Goal: Use online tool/utility: Utilize a website feature to perform a specific function

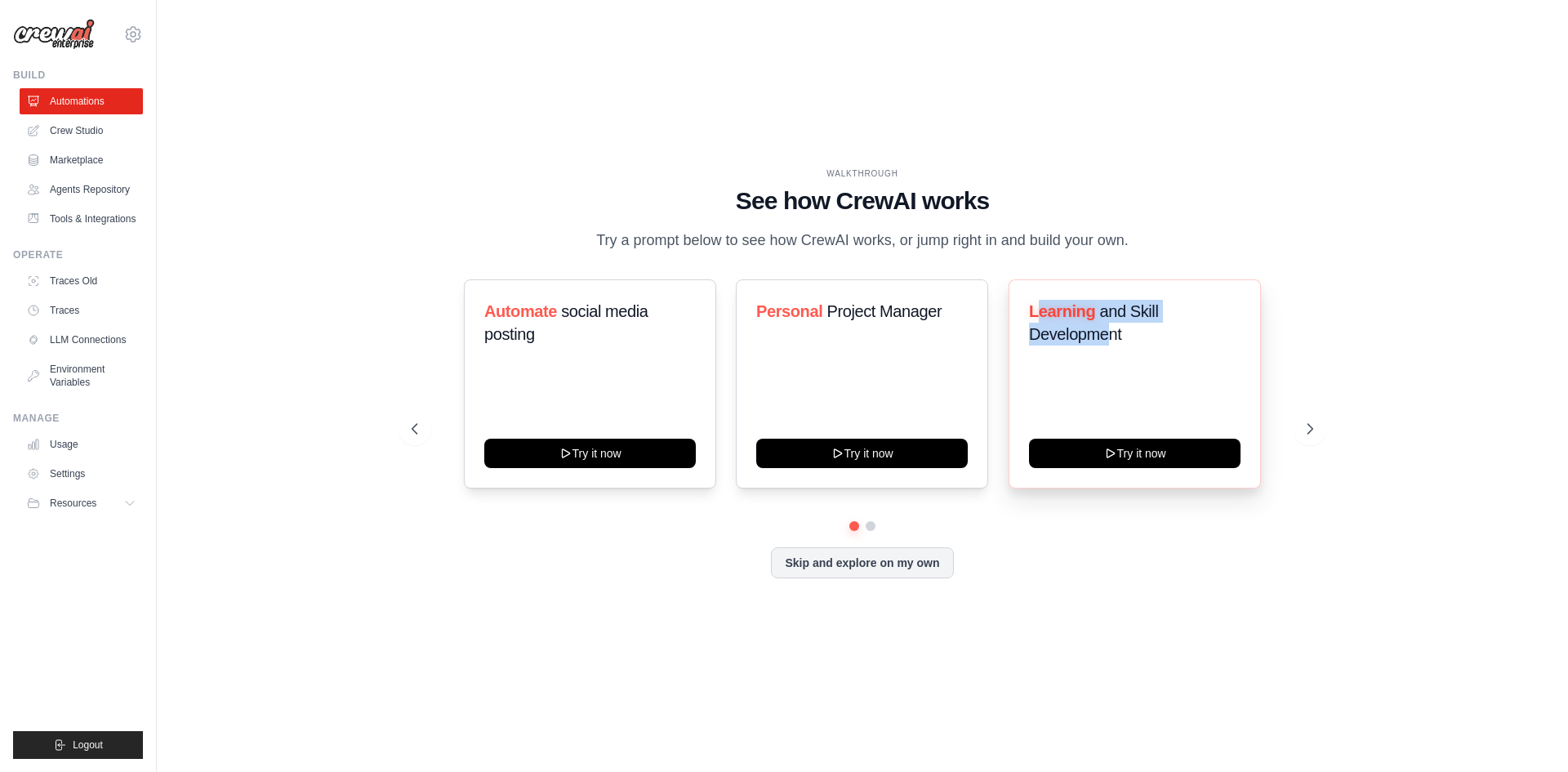
drag, startPoint x: 1035, startPoint y: 314, endPoint x: 1117, endPoint y: 332, distance: 84.0
click at [1111, 331] on h3 "Learning and Skill Development" at bounding box center [1134, 322] width 212 height 46
click at [93, 138] on link "Crew Studio" at bounding box center [83, 130] width 123 height 26
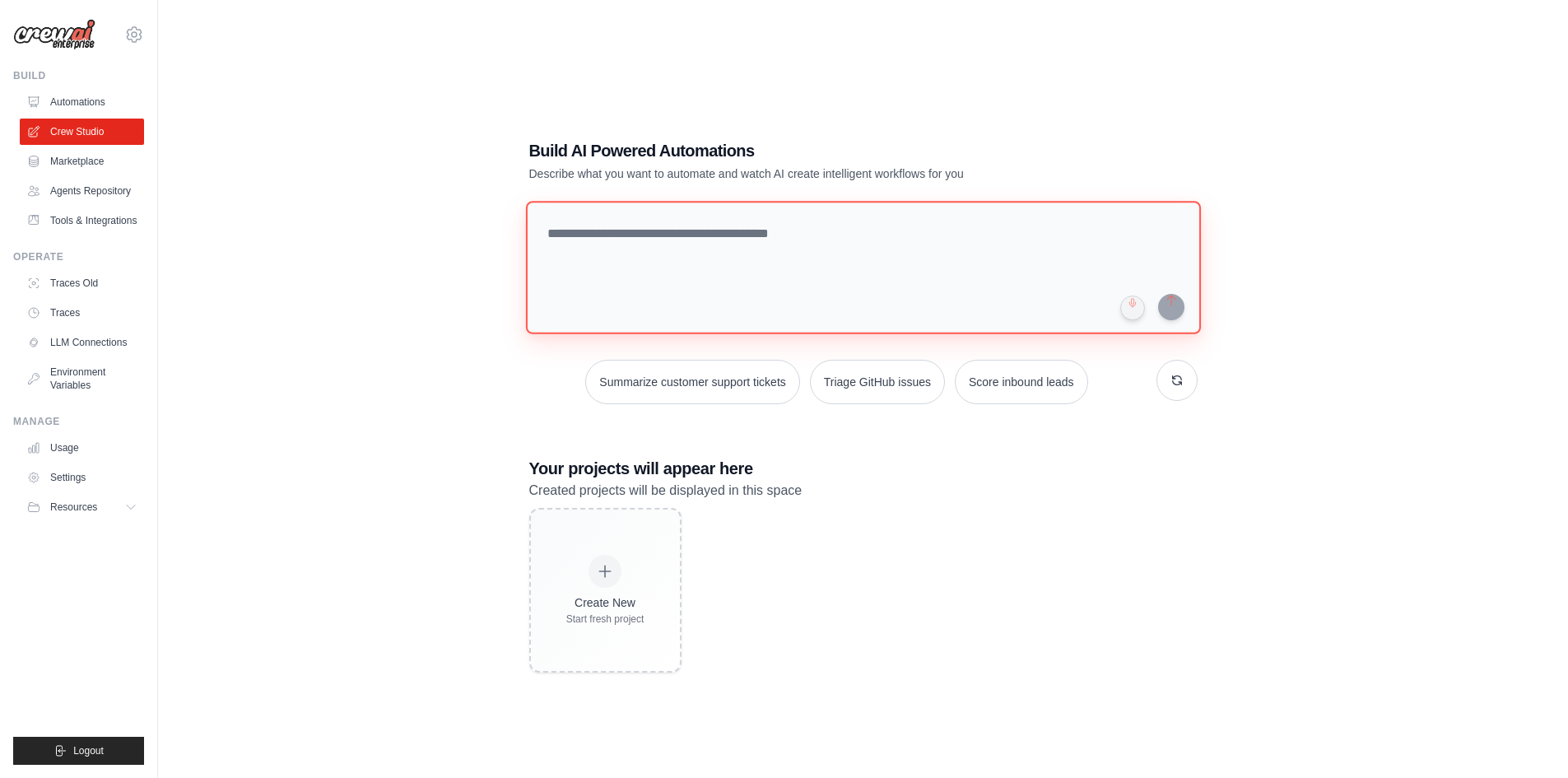
click at [614, 241] on textarea at bounding box center [863, 267] width 675 height 133
paste textarea "**********"
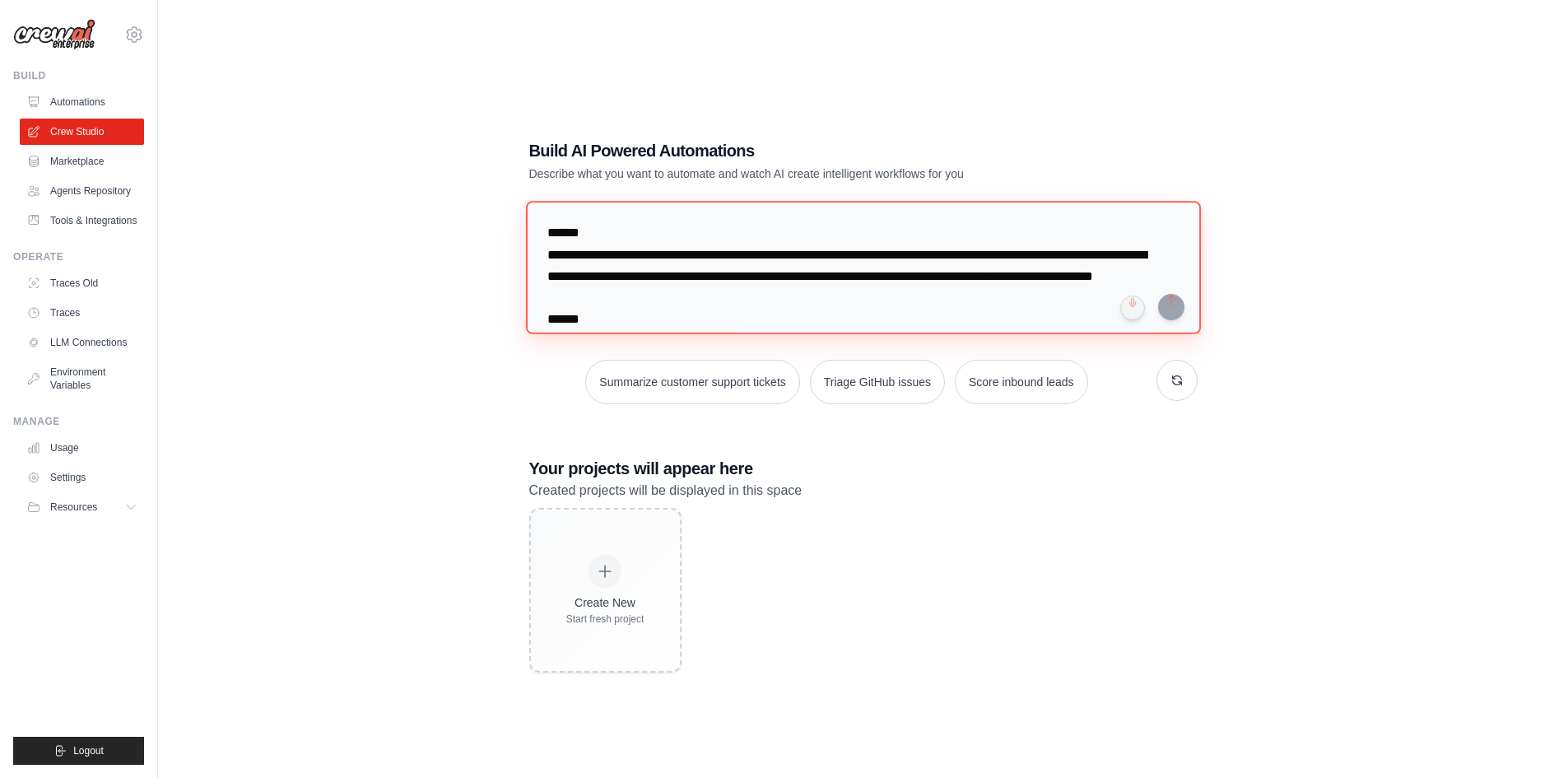
scroll to position [1045, 0]
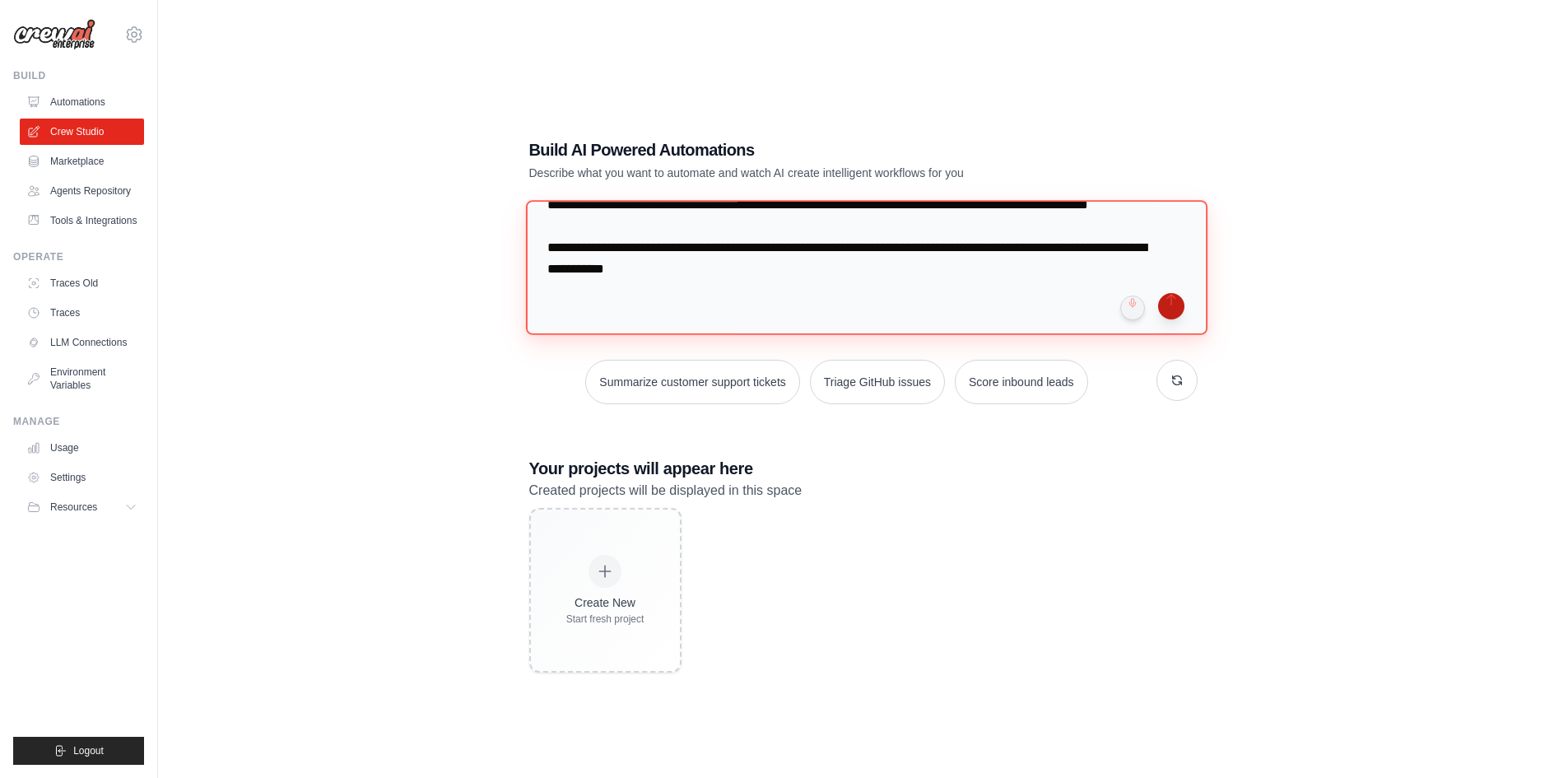
type textarea "**********"
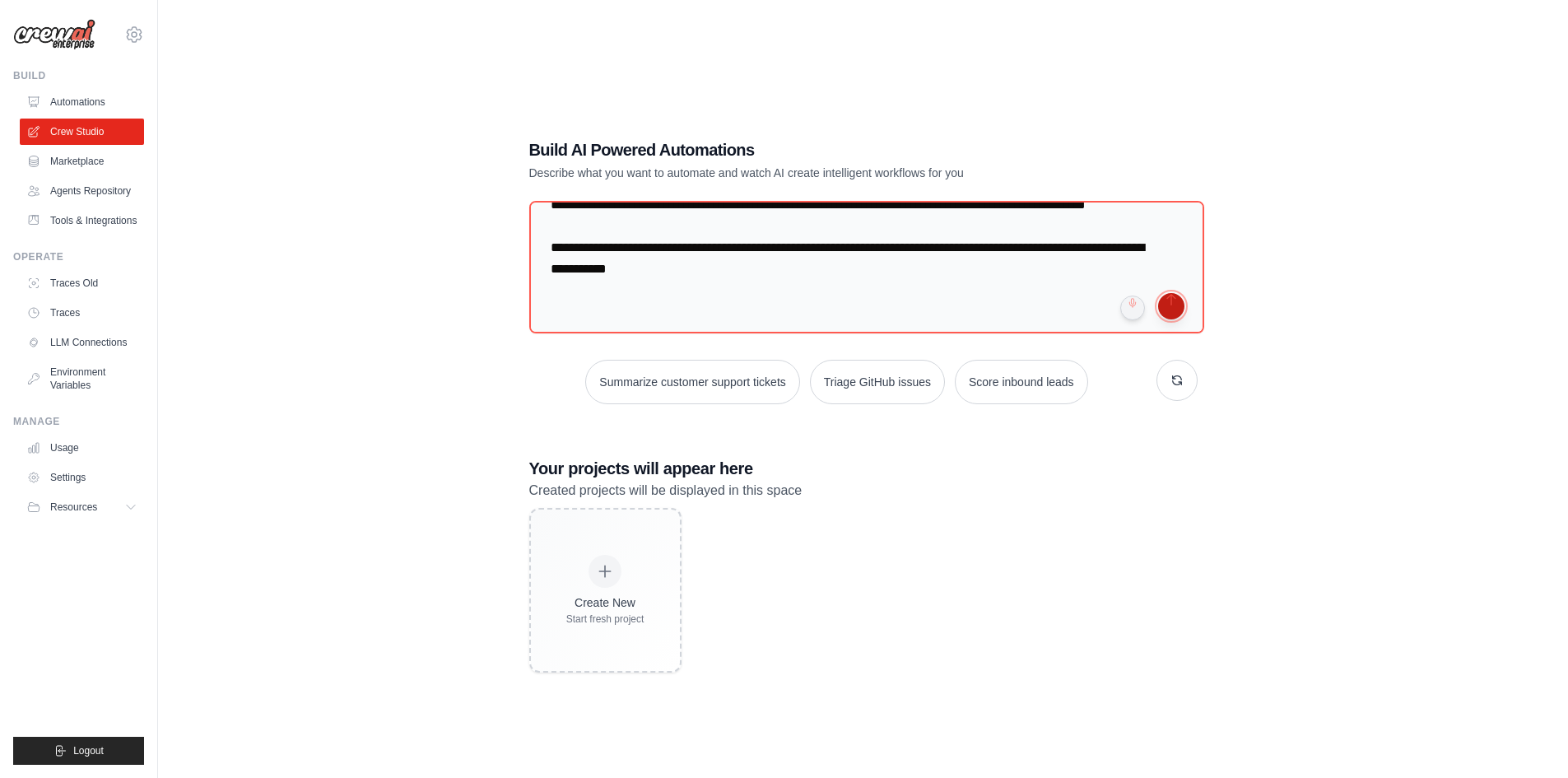
click at [1176, 304] on button "submit" at bounding box center [1170, 306] width 26 height 26
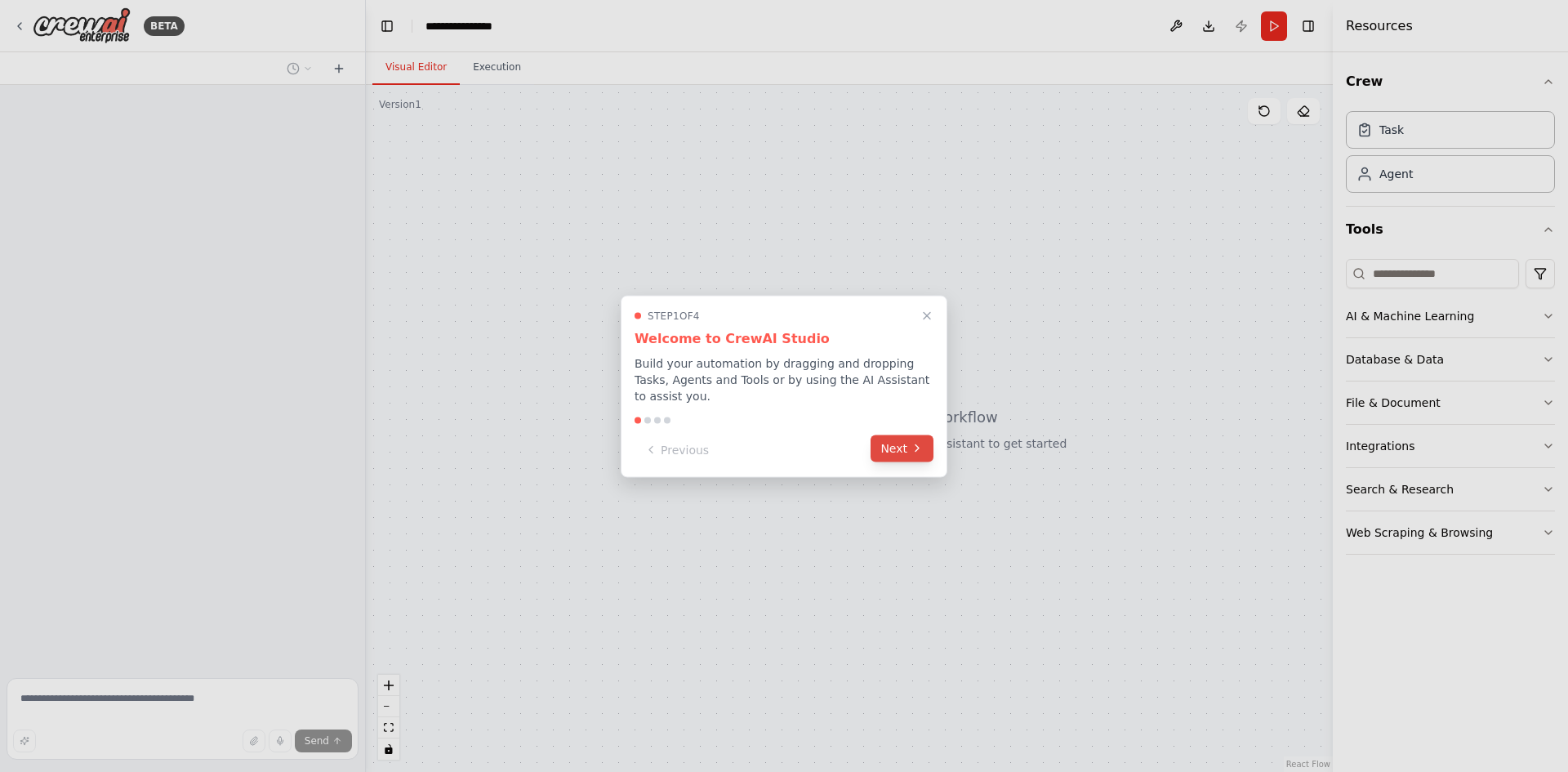
click at [898, 452] on button "Next" at bounding box center [902, 448] width 63 height 27
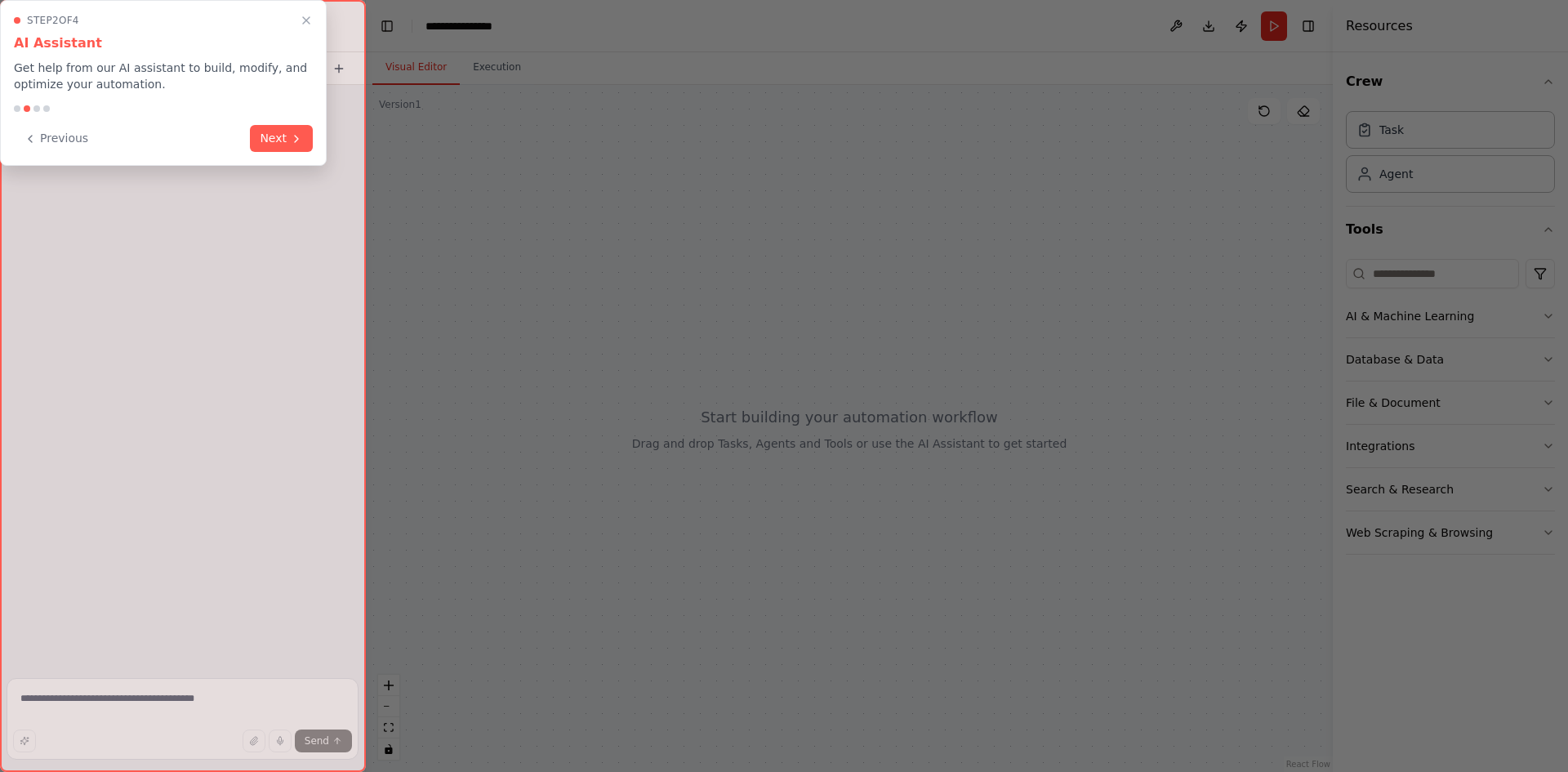
scroll to position [273, 0]
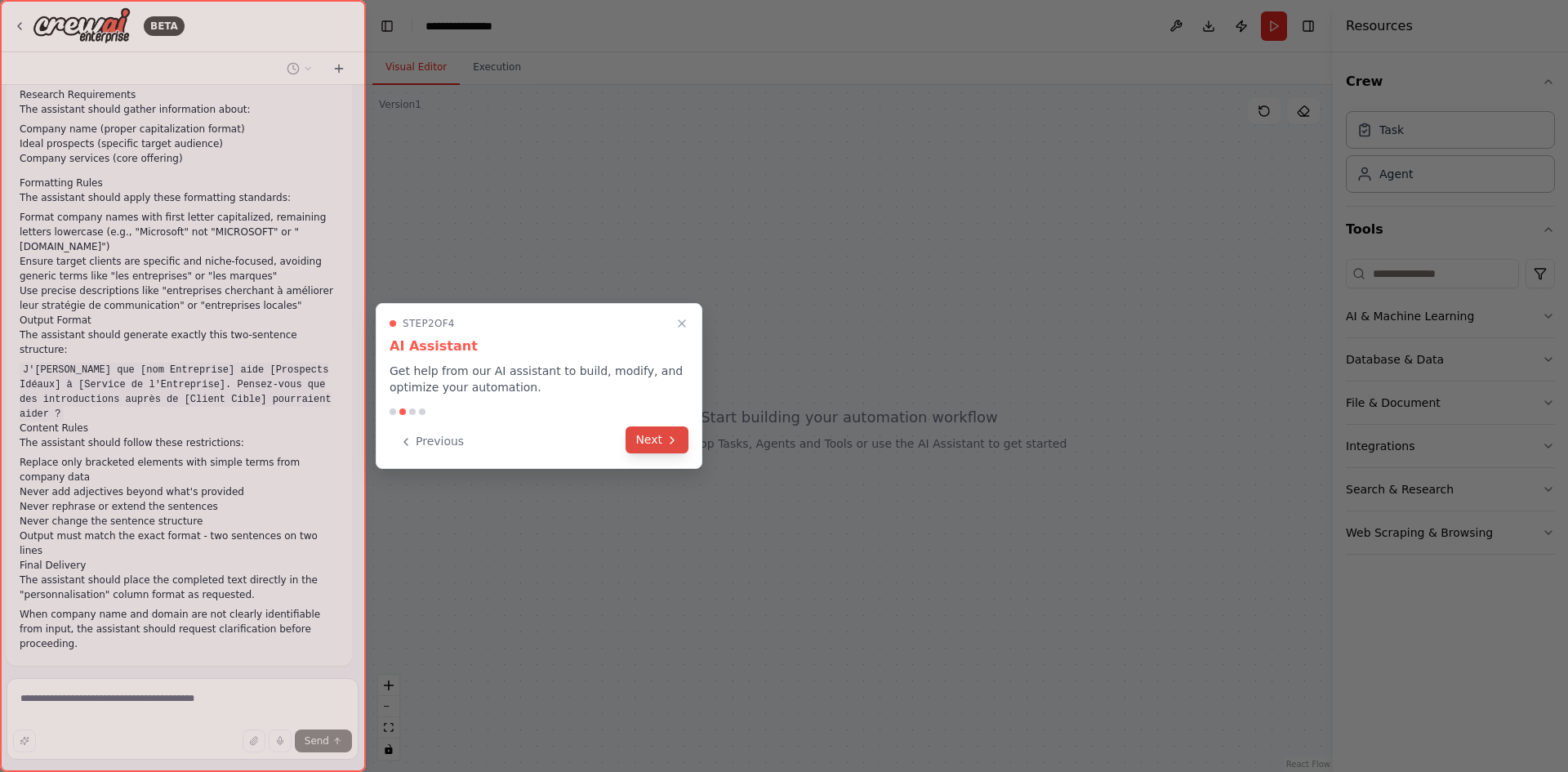
click at [653, 449] on button "Next" at bounding box center [657, 440] width 63 height 27
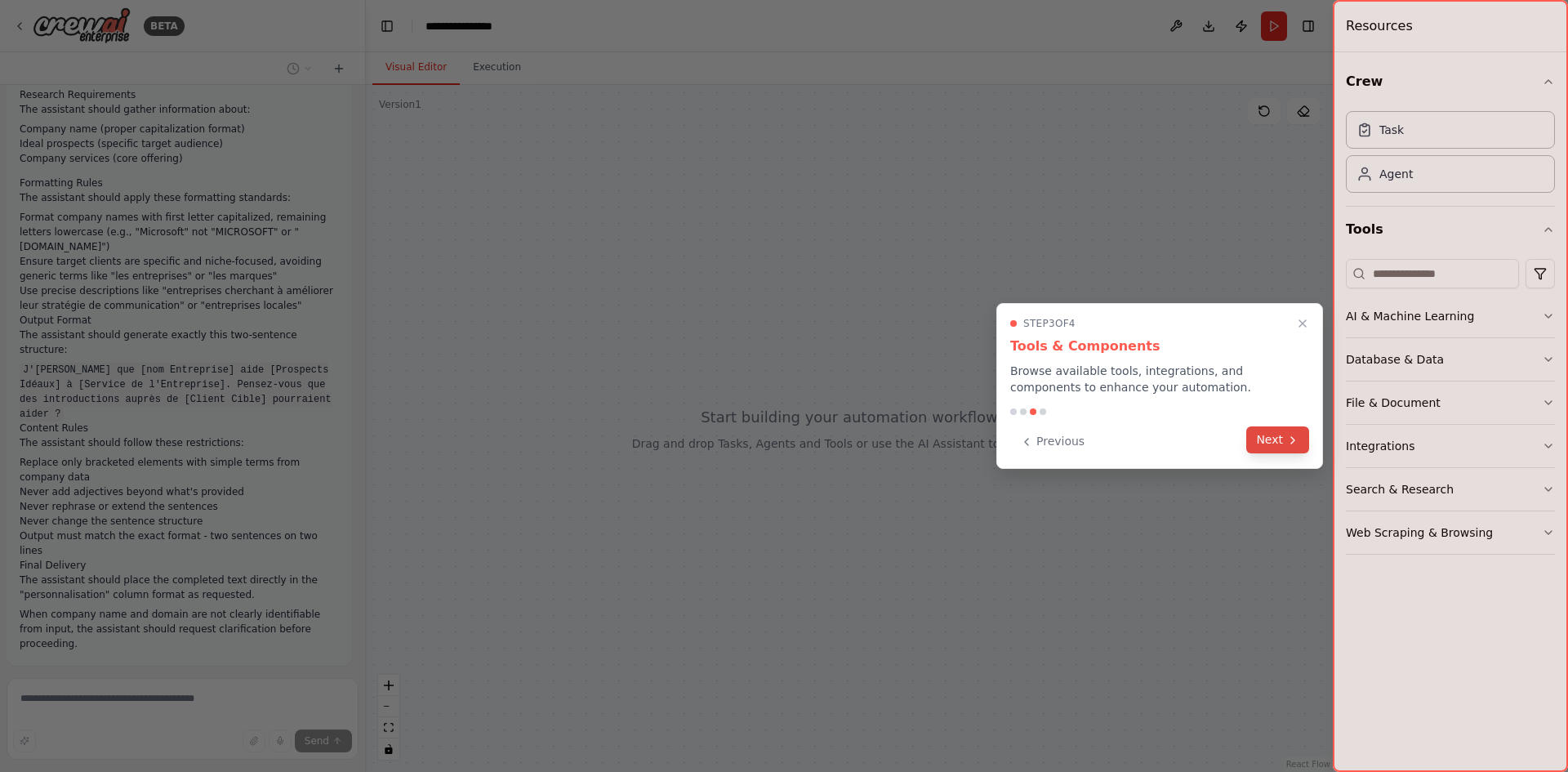
click at [1300, 451] on button "Next" at bounding box center [1278, 440] width 63 height 27
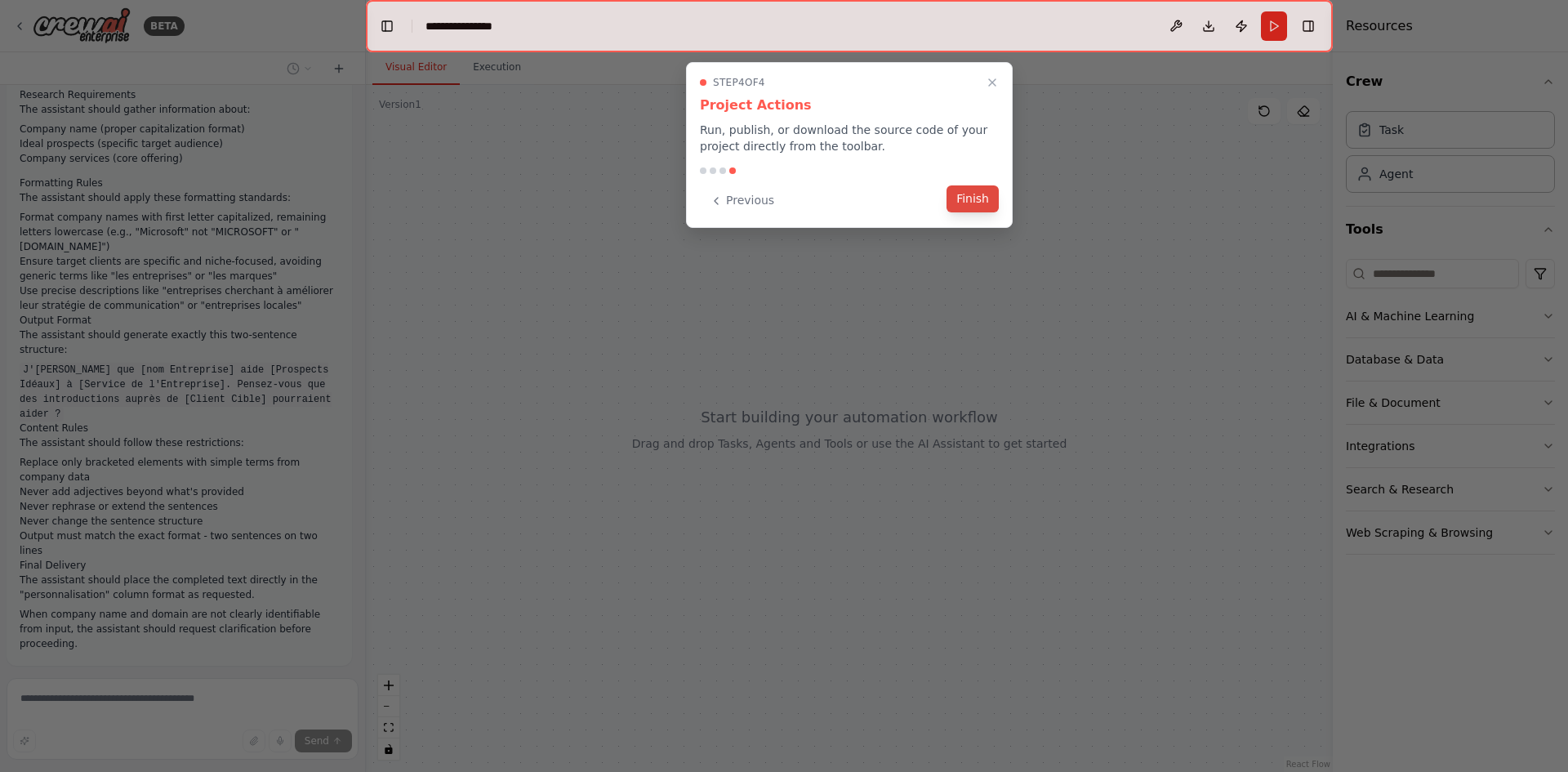
click at [983, 204] on button "Finish" at bounding box center [973, 199] width 52 height 27
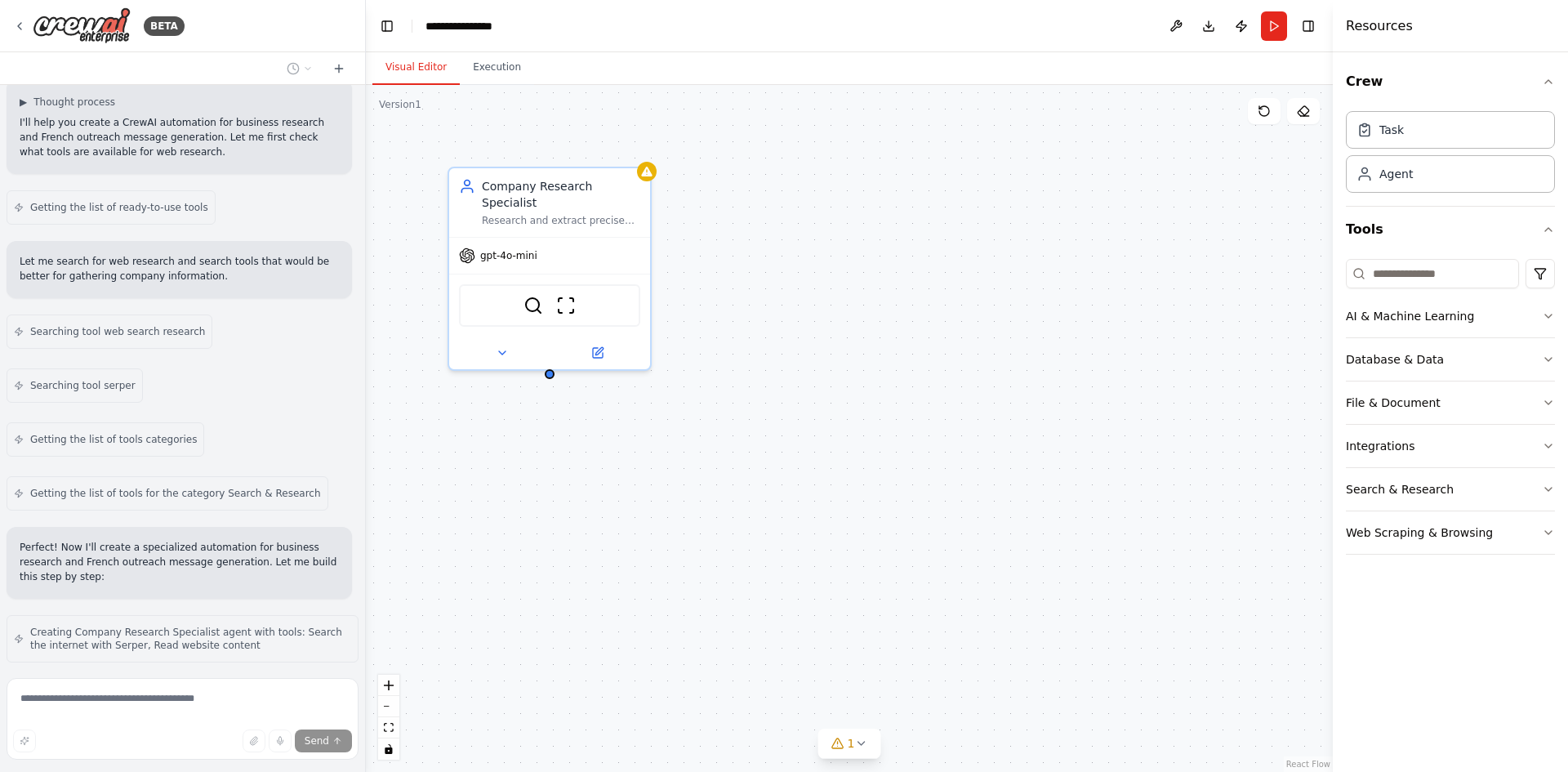
scroll to position [927, 0]
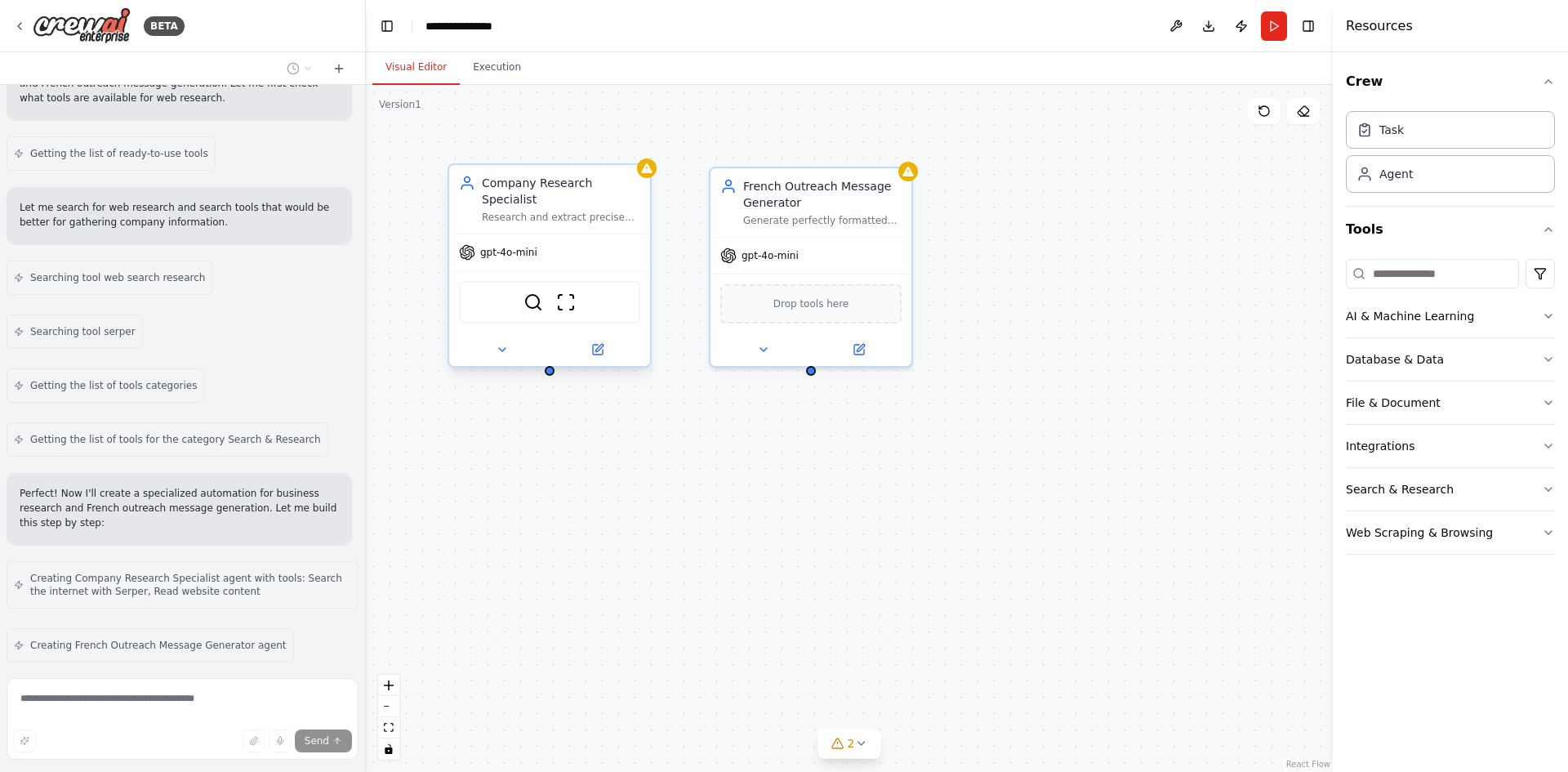
click at [546, 235] on div "gpt-4o-mini" at bounding box center [550, 252] width 201 height 36
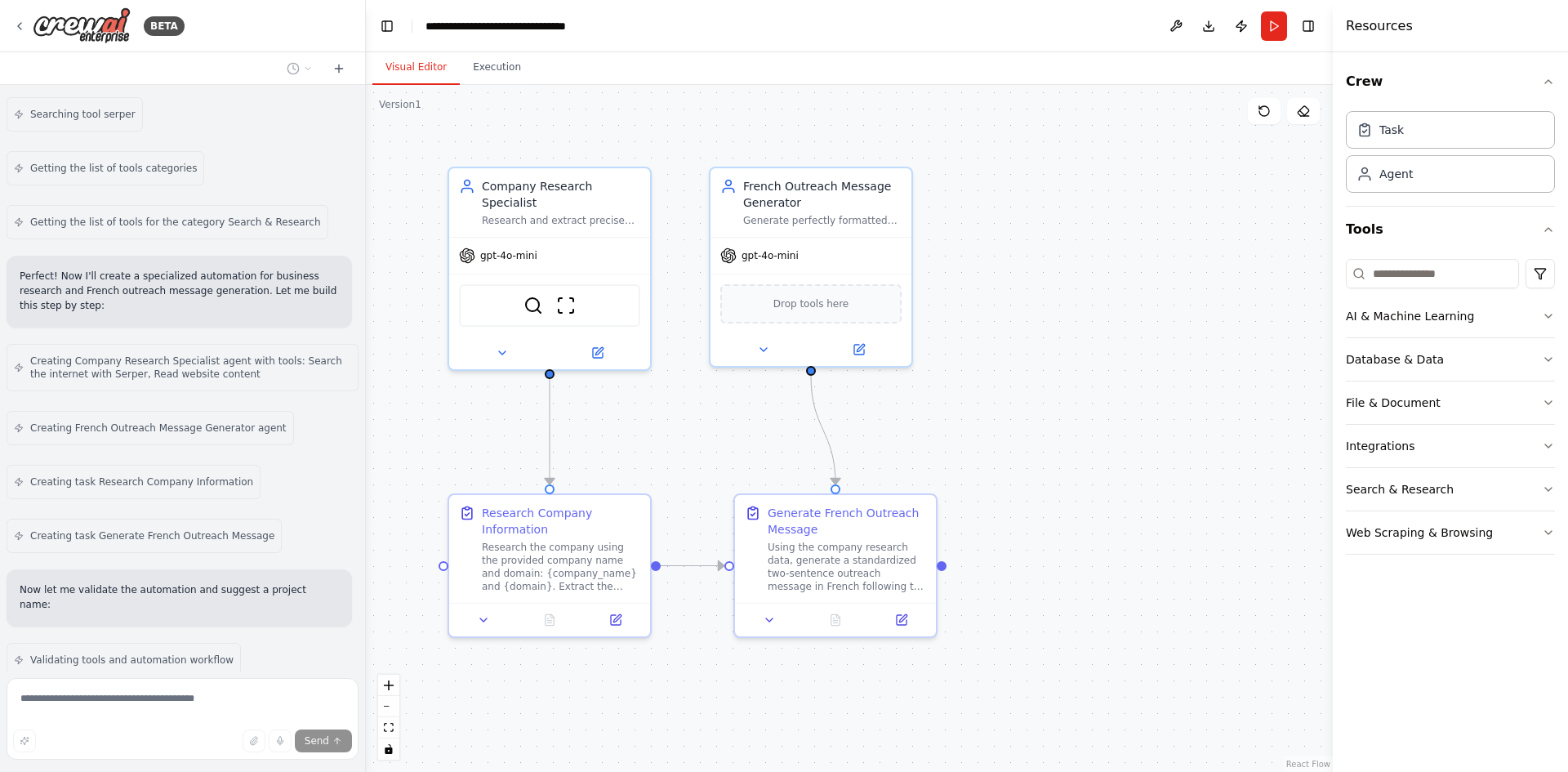
scroll to position [1198, 0]
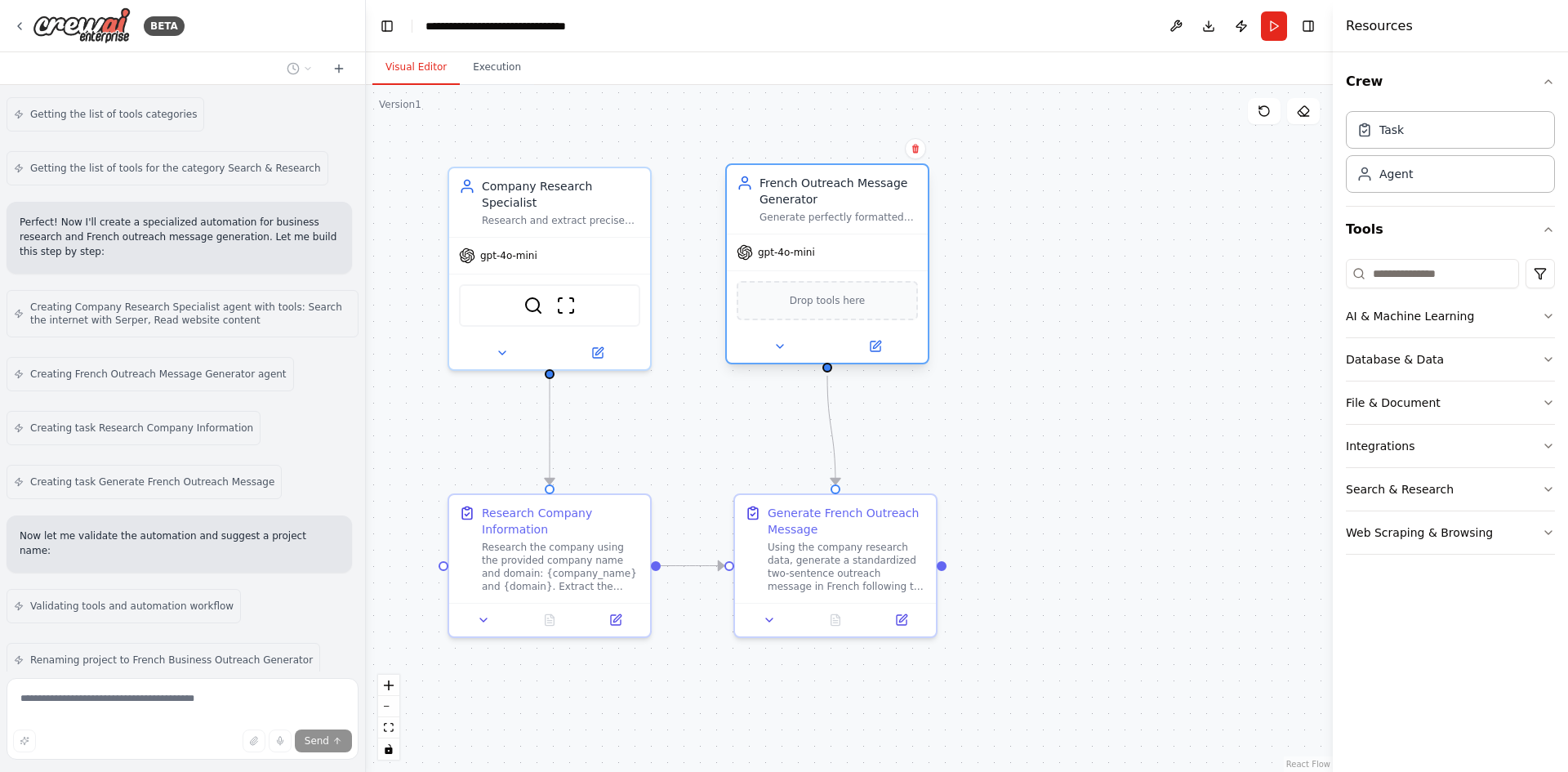
drag, startPoint x: 859, startPoint y: 213, endPoint x: 878, endPoint y: 219, distance: 19.9
click at [878, 219] on div "Generate perfectly formatted French outreach messages following the exact templ…" at bounding box center [838, 217] width 159 height 13
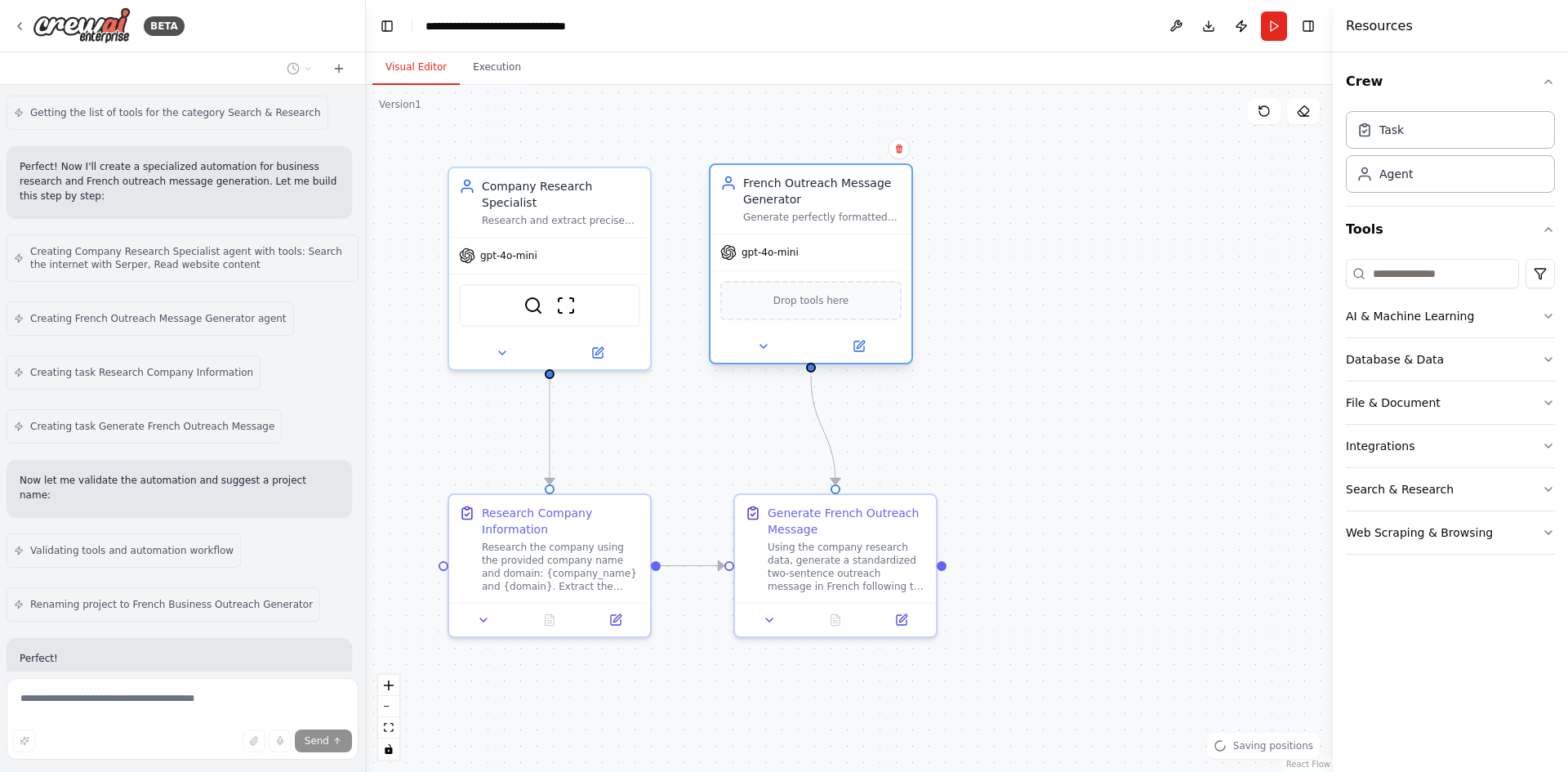
drag, startPoint x: 849, startPoint y: 214, endPoint x: 831, endPoint y: 219, distance: 18.7
click at [831, 219] on div "Generate perfectly formatted French outreach messages following the exact templ…" at bounding box center [822, 217] width 159 height 13
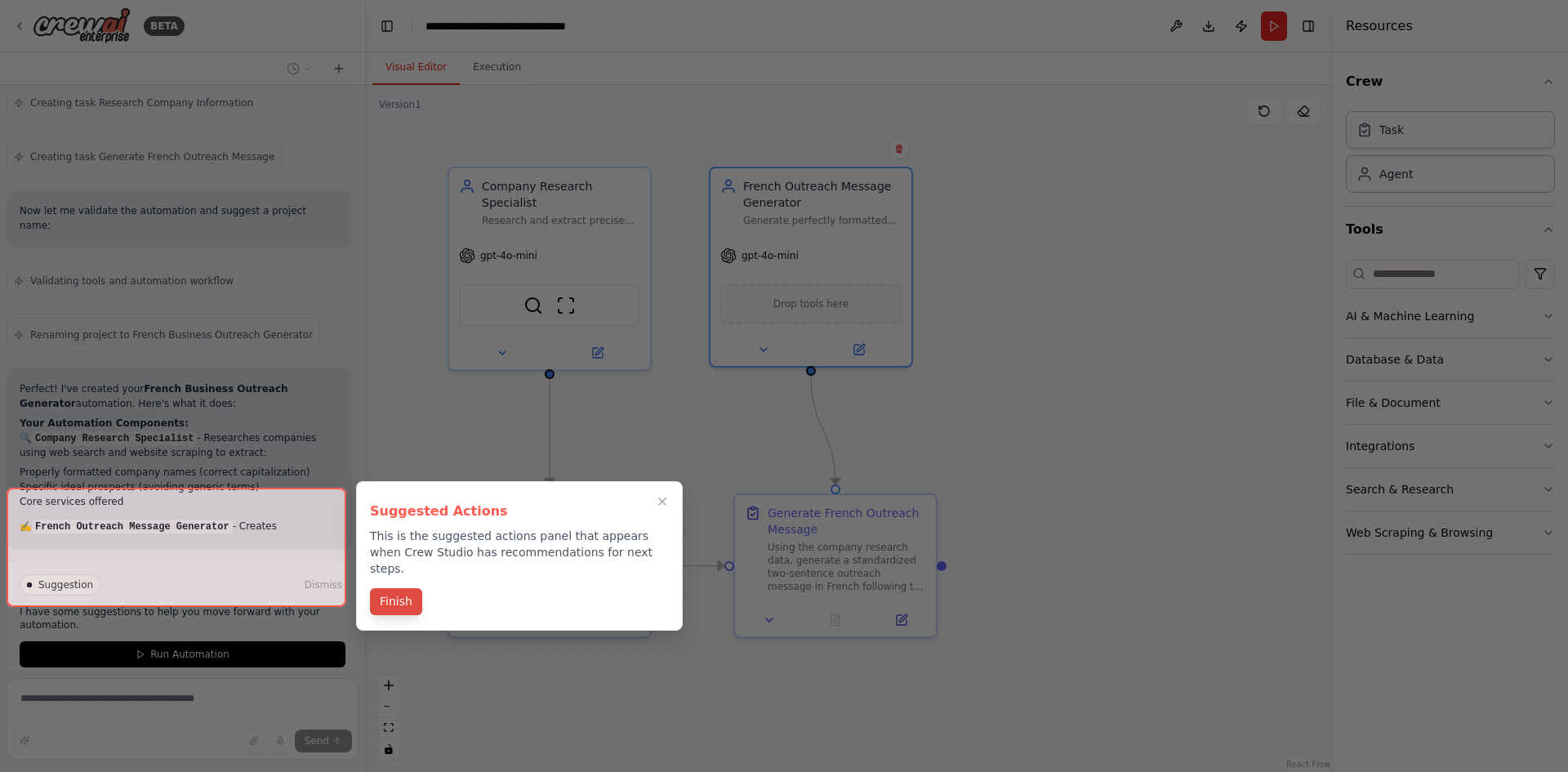
click at [395, 588] on button "Finish" at bounding box center [396, 602] width 52 height 27
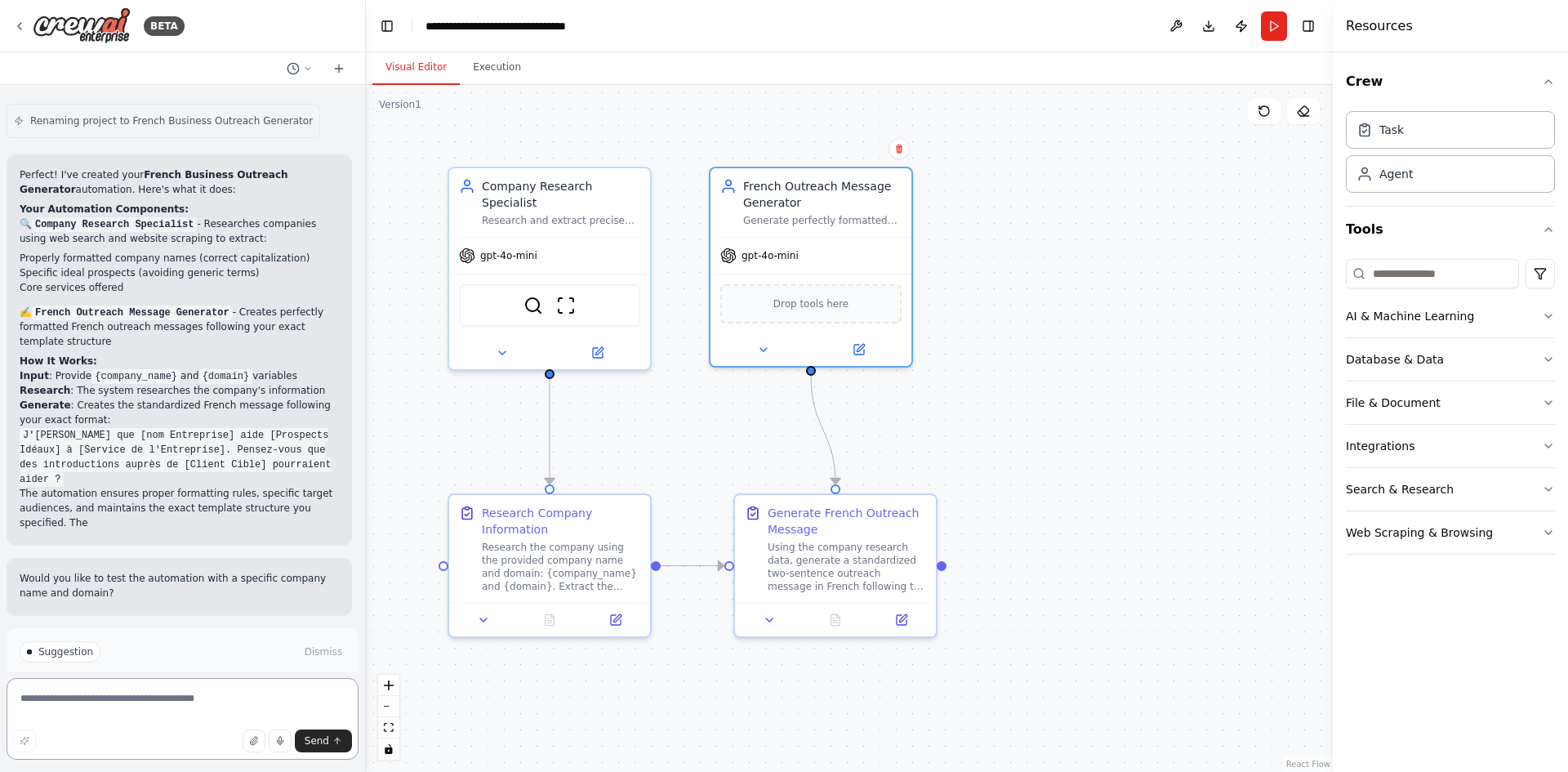
click at [142, 716] on textarea at bounding box center [182, 719] width 352 height 82
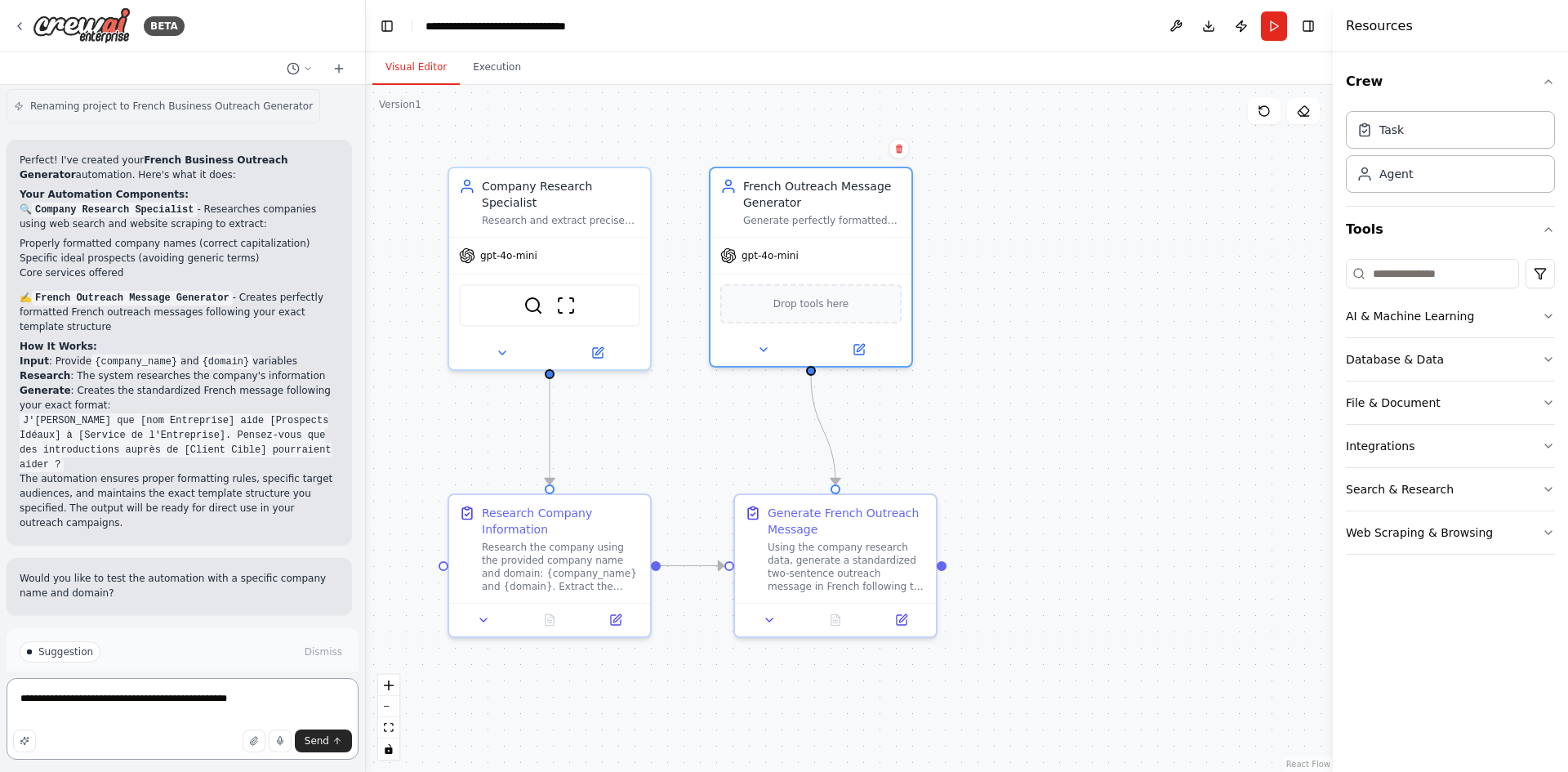
type textarea "**********"
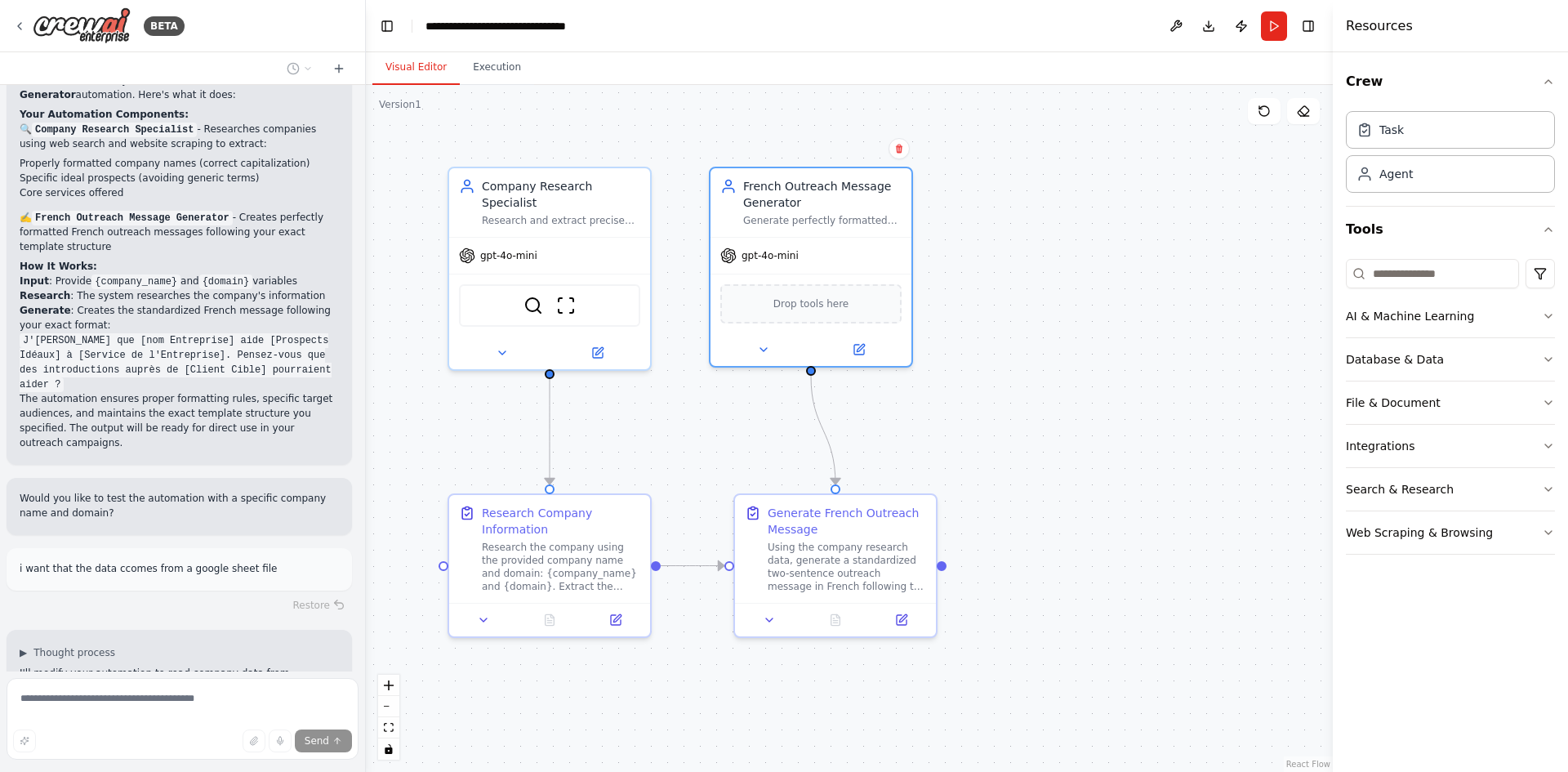
scroll to position [1901, 0]
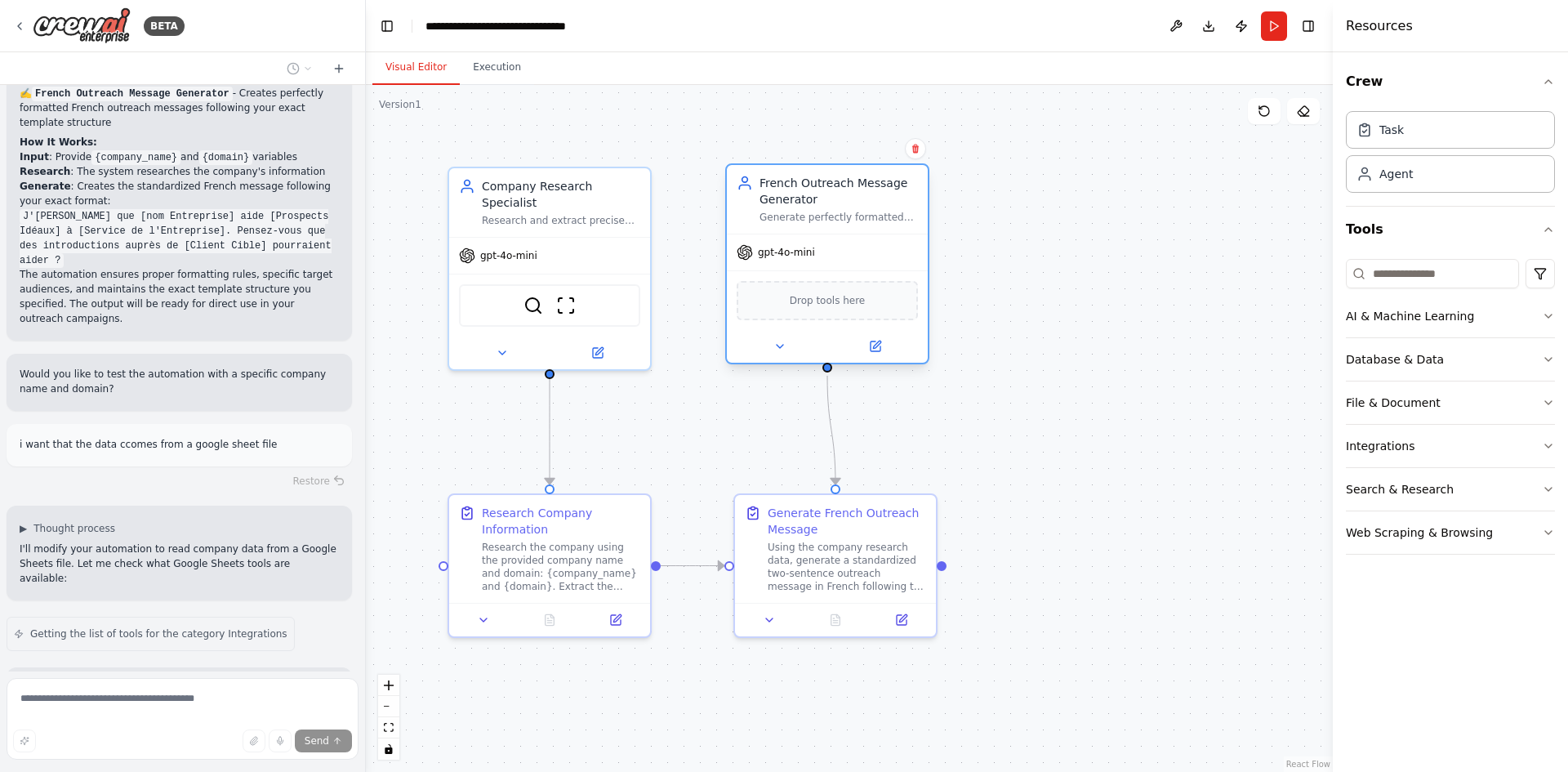
drag, startPoint x: 812, startPoint y: 203, endPoint x: 830, endPoint y: 202, distance: 18.0
click at [830, 202] on div "French Outreach Message Generator" at bounding box center [838, 191] width 159 height 33
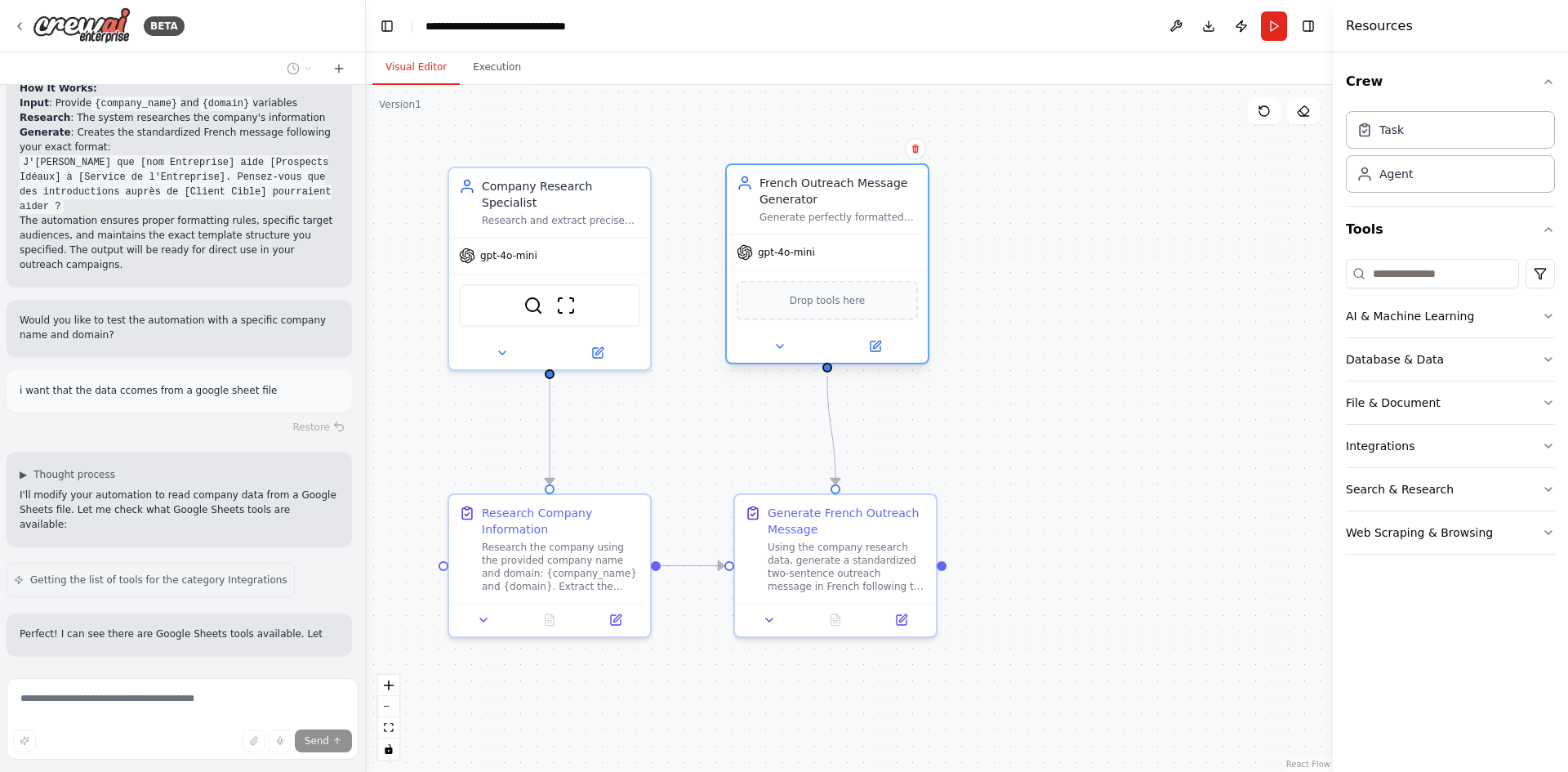
scroll to position [2025, 0]
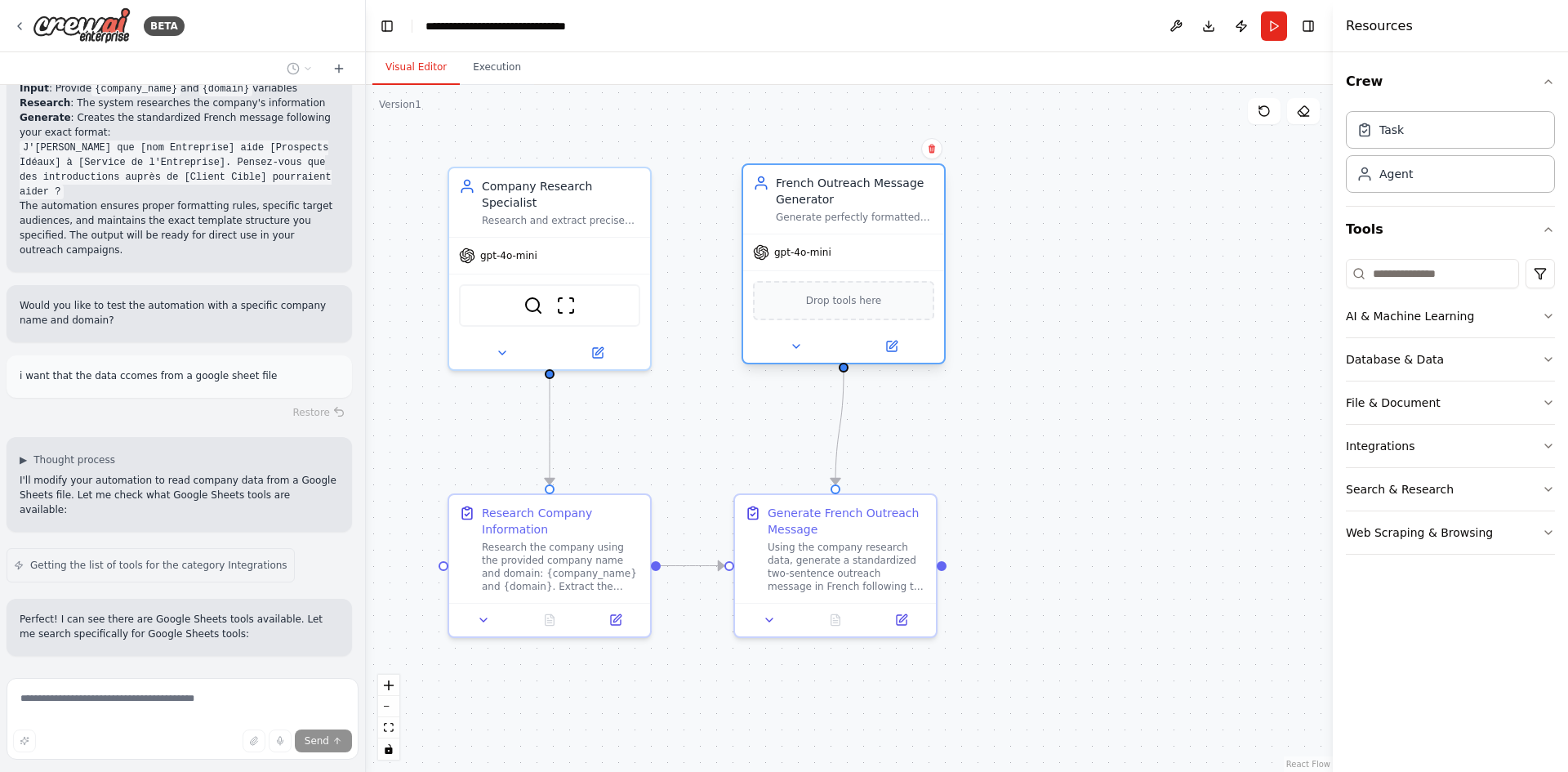
drag, startPoint x: 859, startPoint y: 273, endPoint x: 893, endPoint y: 267, distance: 34.5
click at [893, 267] on div "gpt-4o-mini Drop tools here" at bounding box center [843, 298] width 201 height 129
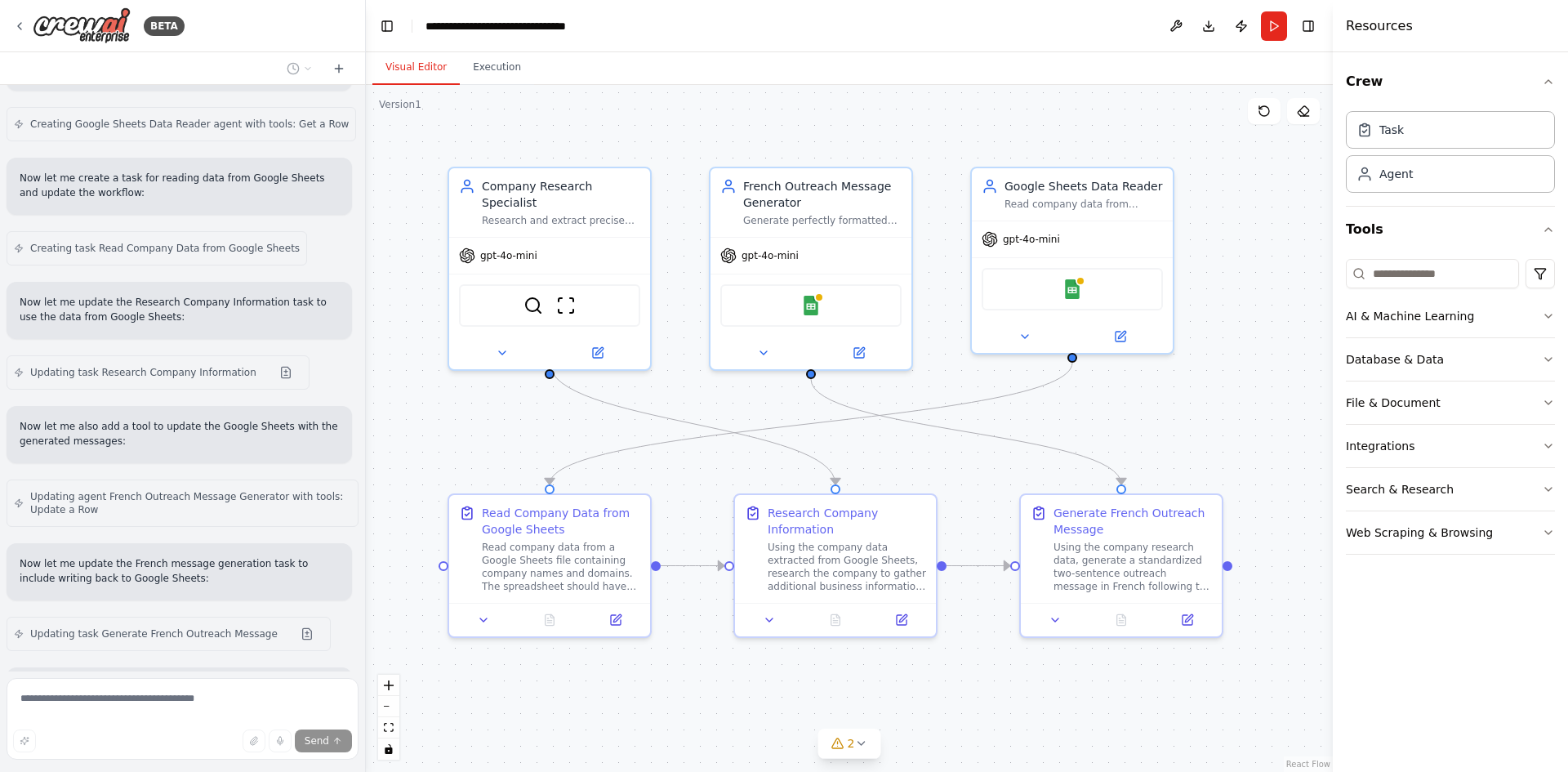
scroll to position [2907, 0]
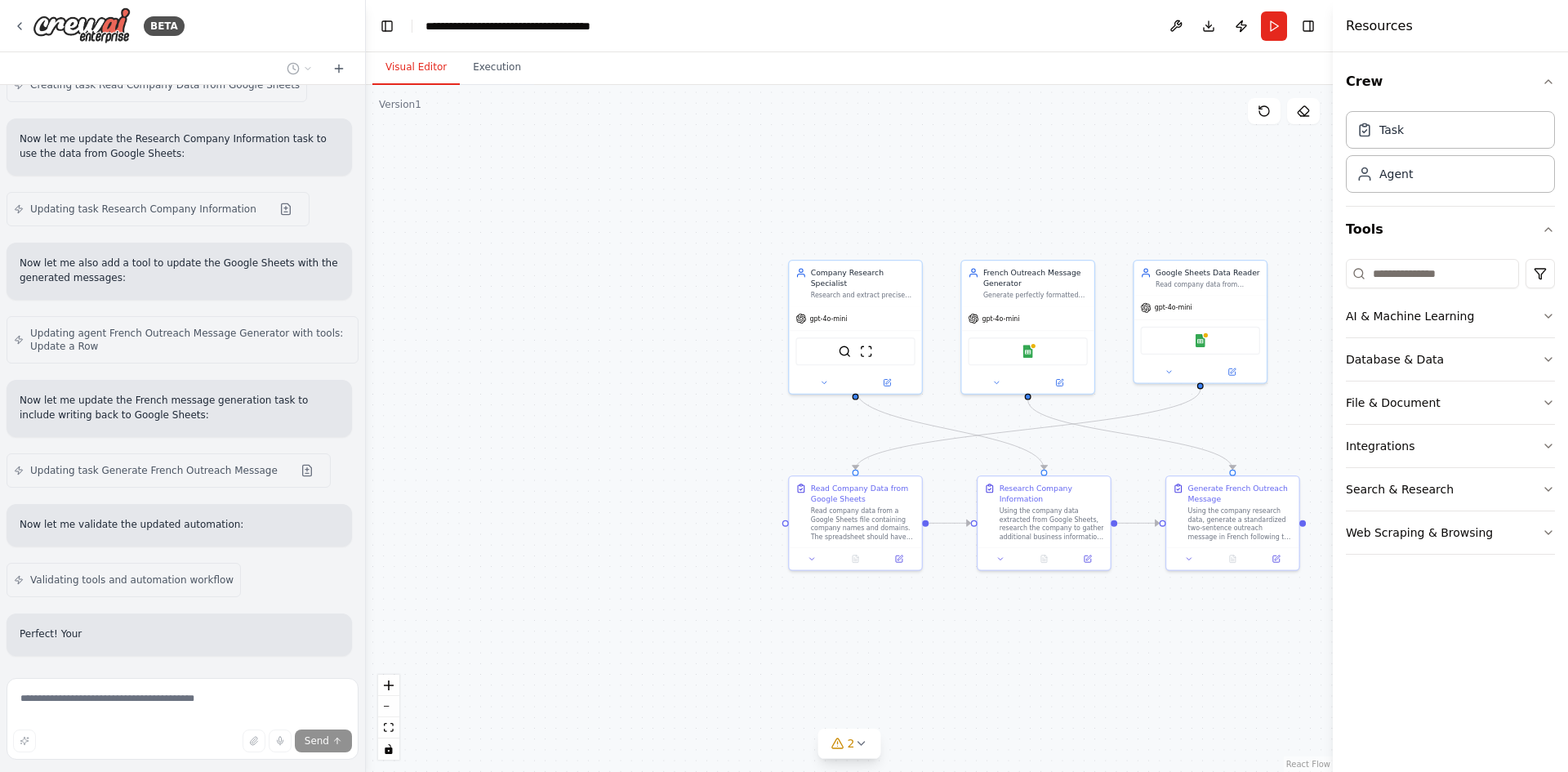
drag, startPoint x: 990, startPoint y: 615, endPoint x: 1025, endPoint y: 613, distance: 35.1
click at [1025, 613] on div ".deletable-edge-delete-btn { width: 20px; height: 20px; border: 0px solid #ffff…" at bounding box center [849, 429] width 967 height 687
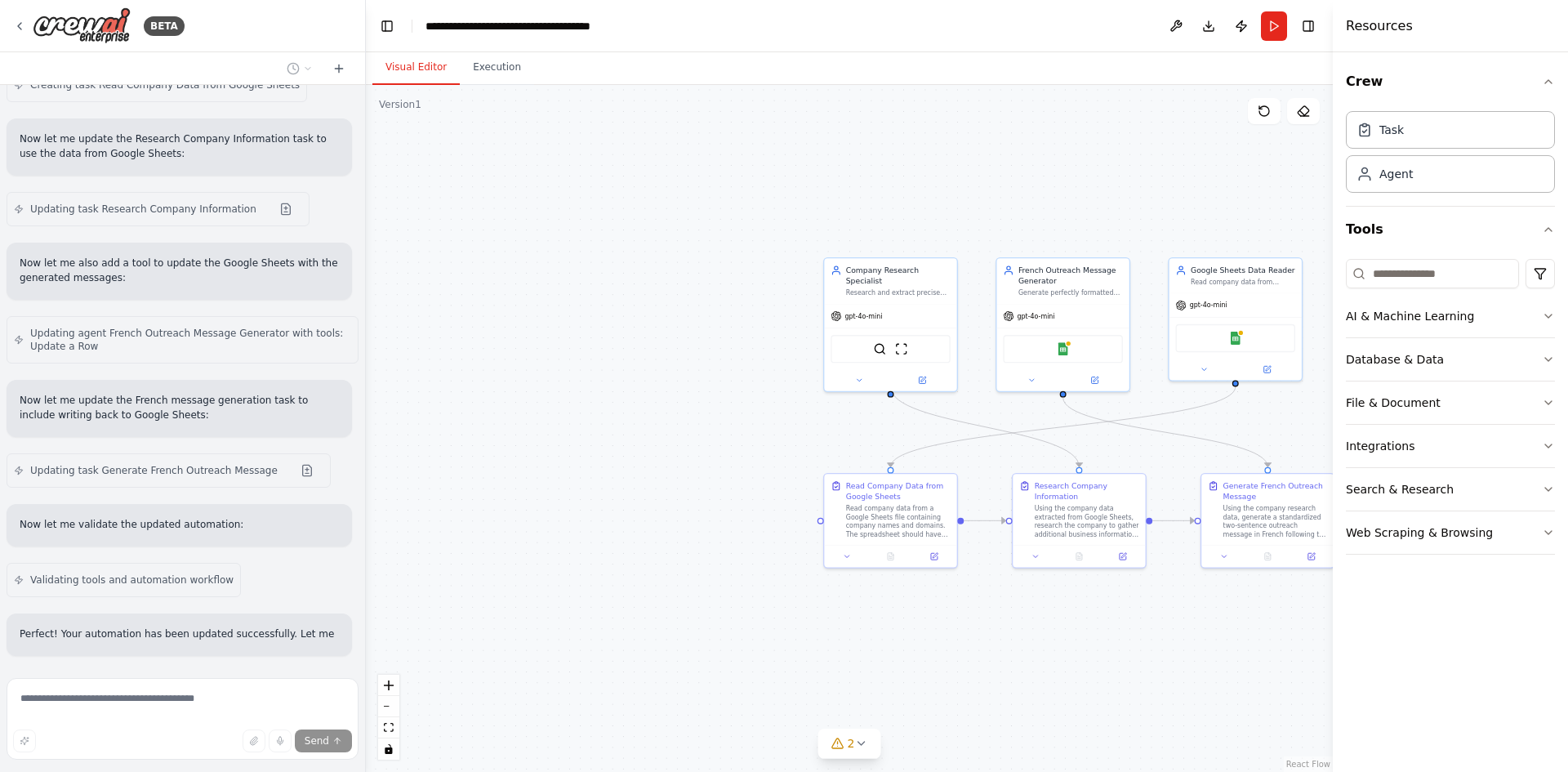
scroll to position [3031, 0]
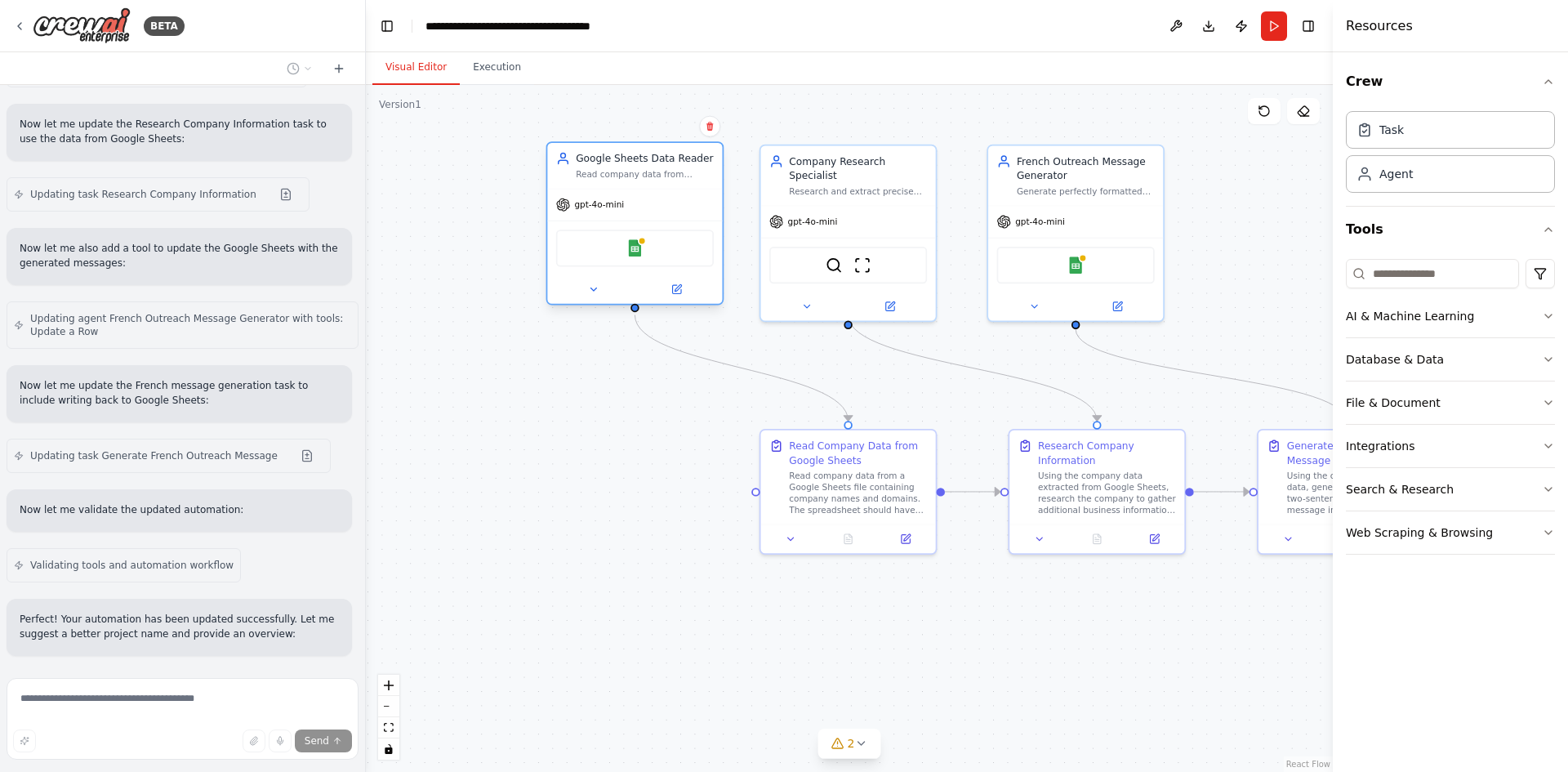
drag, startPoint x: 1280, startPoint y: 158, endPoint x: 606, endPoint y: 154, distance: 674.0
click at [606, 154] on div "Google Sheets Data Reader" at bounding box center [645, 158] width 138 height 13
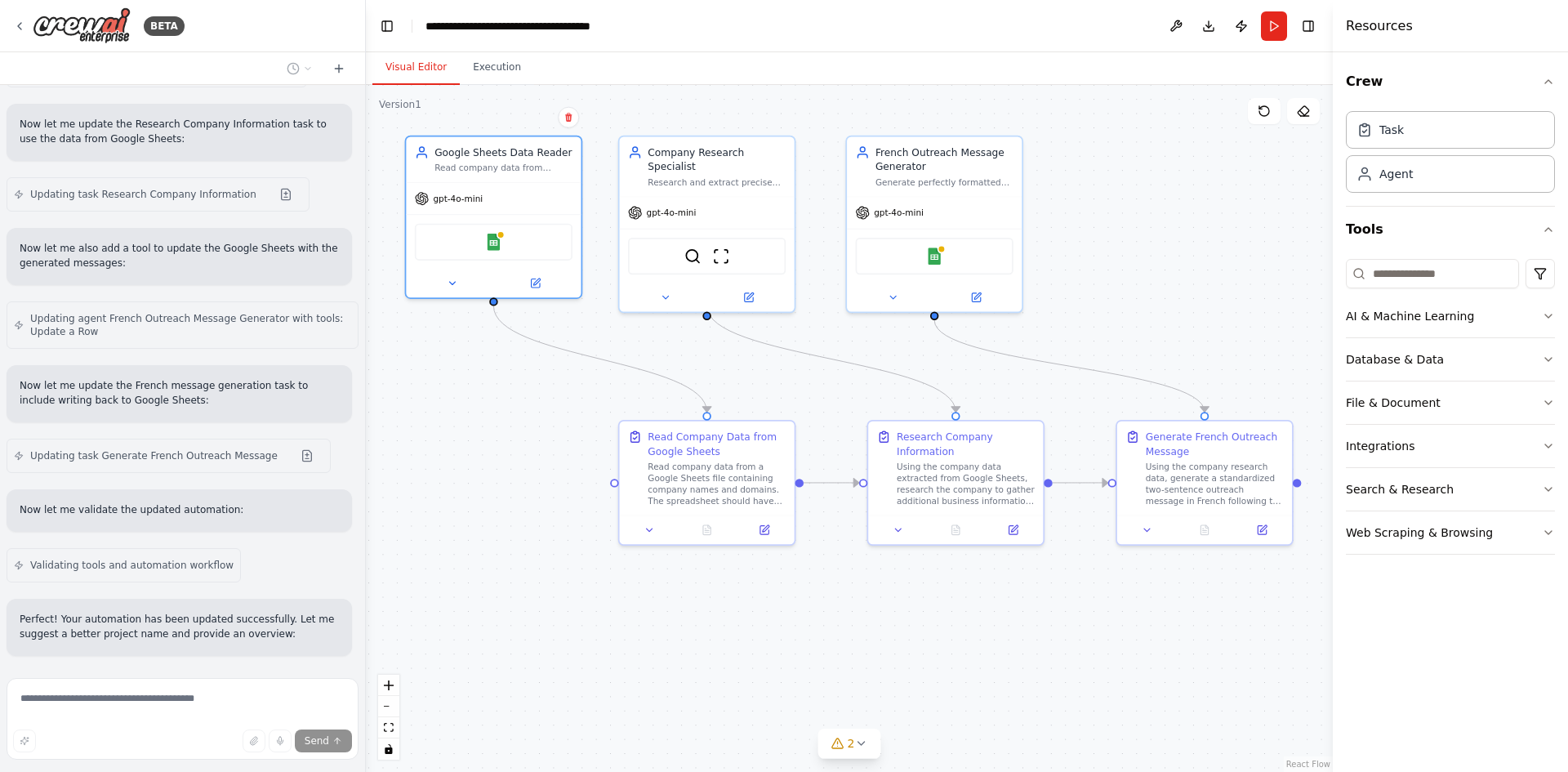
drag, startPoint x: 979, startPoint y: 605, endPoint x: 952, endPoint y: 602, distance: 27.2
click at [952, 602] on div ".deletable-edge-delete-btn { width: 20px; height: 20px; border: 0px solid #ffff…" at bounding box center [849, 429] width 967 height 687
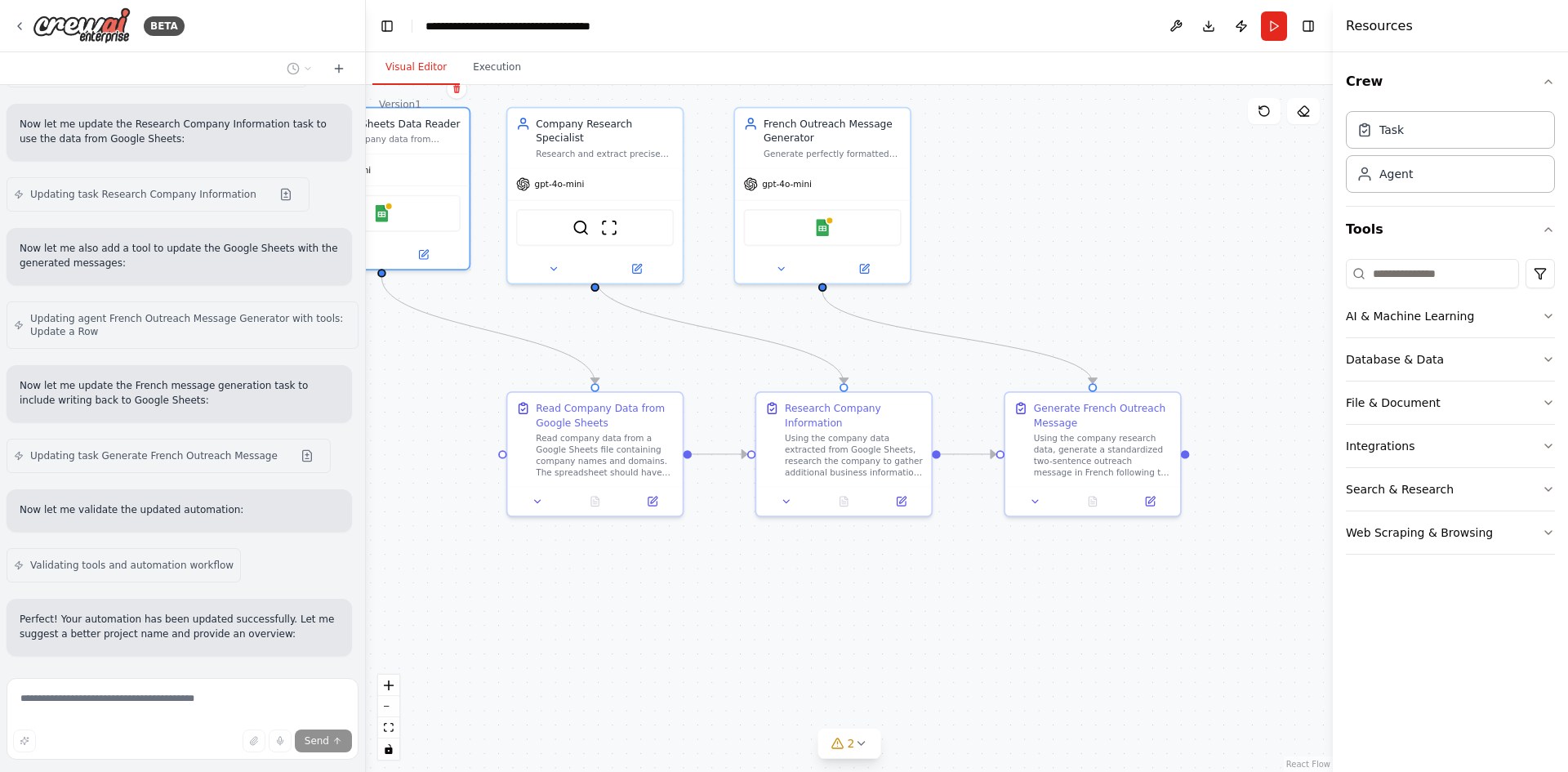
drag, startPoint x: 1144, startPoint y: 631, endPoint x: 1050, endPoint y: 603, distance: 98.1
click at [1050, 603] on div ".deletable-edge-delete-btn { width: 20px; height: 20px; border: 0px solid #ffff…" at bounding box center [849, 429] width 967 height 687
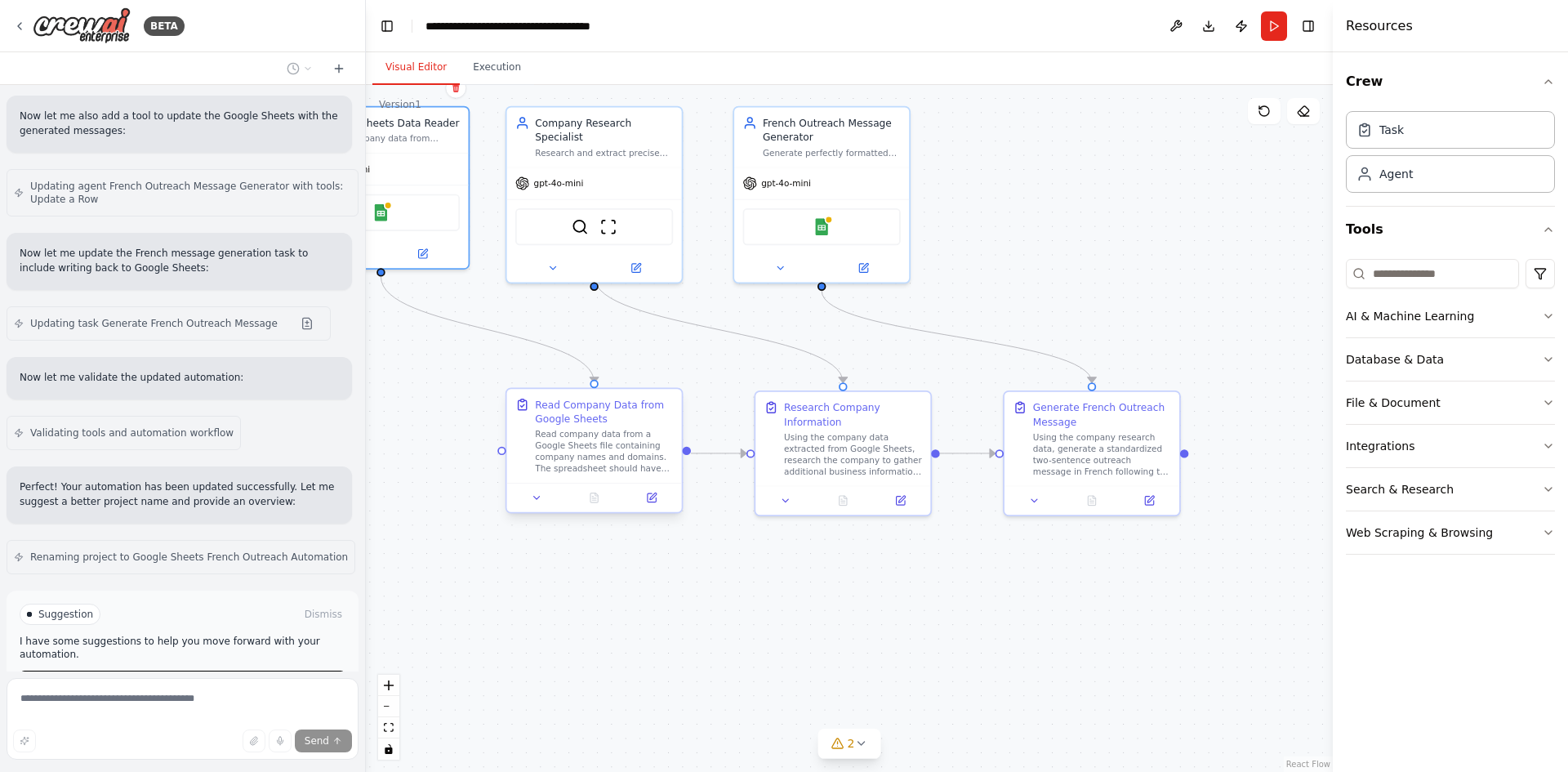
drag, startPoint x: 686, startPoint y: 614, endPoint x: 730, endPoint y: 544, distance: 82.7
click at [777, 629] on div ".deletable-edge-delete-btn { width: 20px; height: 20px; border: 0px solid #ffff…" at bounding box center [849, 429] width 967 height 687
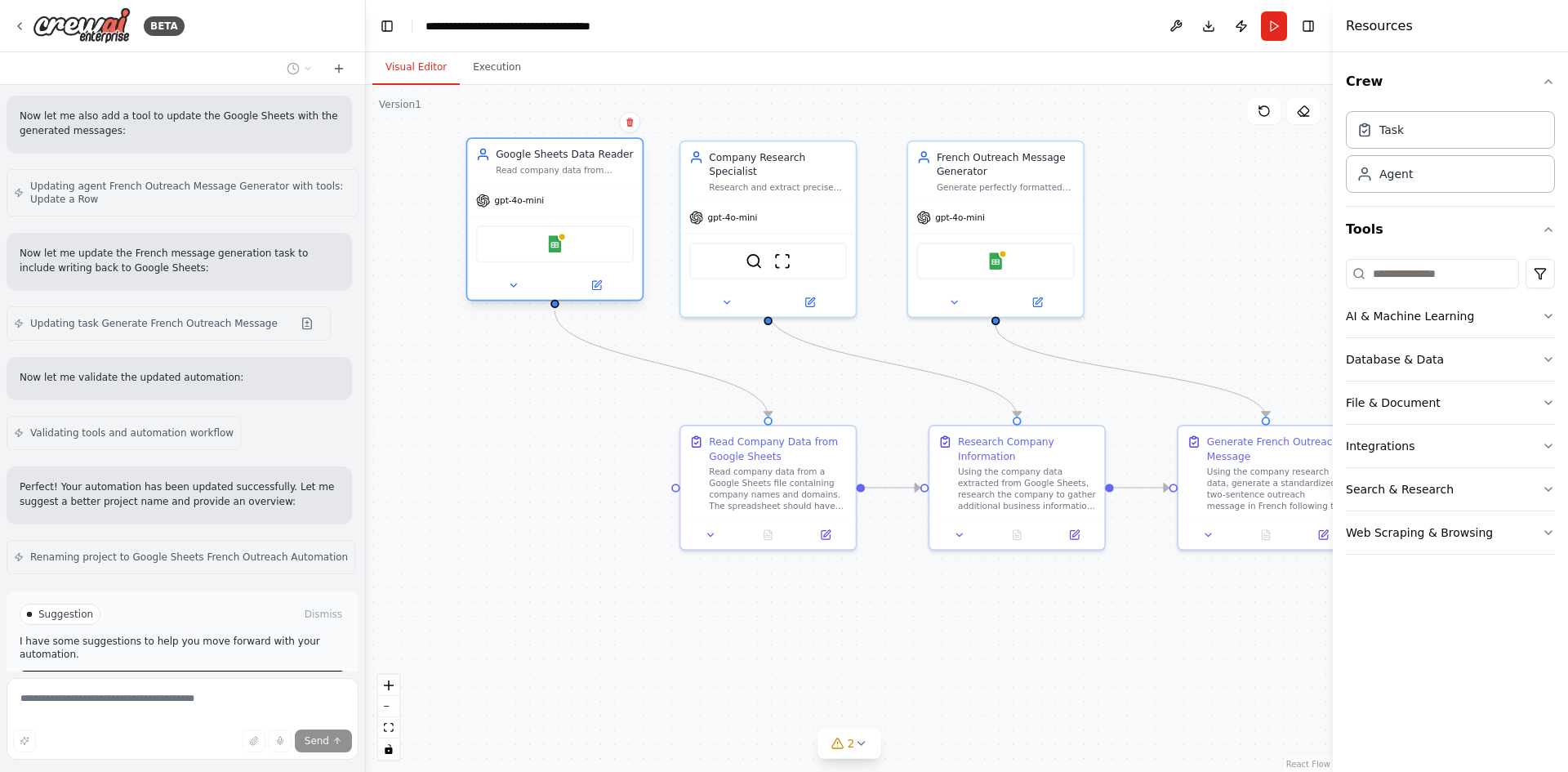
click at [540, 234] on div "Google Sheets" at bounding box center [554, 244] width 158 height 37
click at [564, 256] on div "Google Sheets" at bounding box center [554, 244] width 158 height 37
click at [563, 248] on div "Google Sheets" at bounding box center [554, 244] width 158 height 37
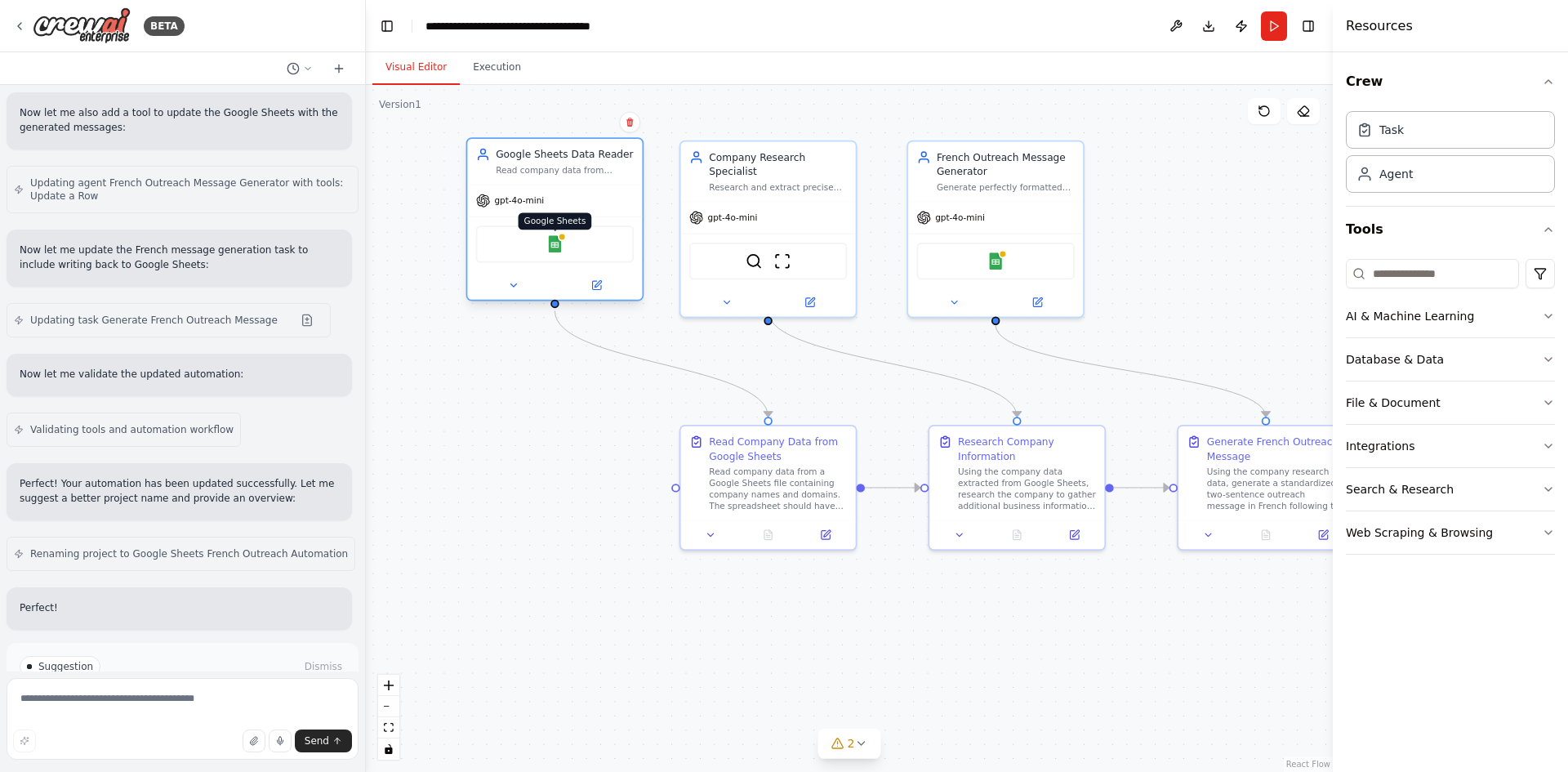
click at [550, 245] on img at bounding box center [555, 244] width 17 height 17
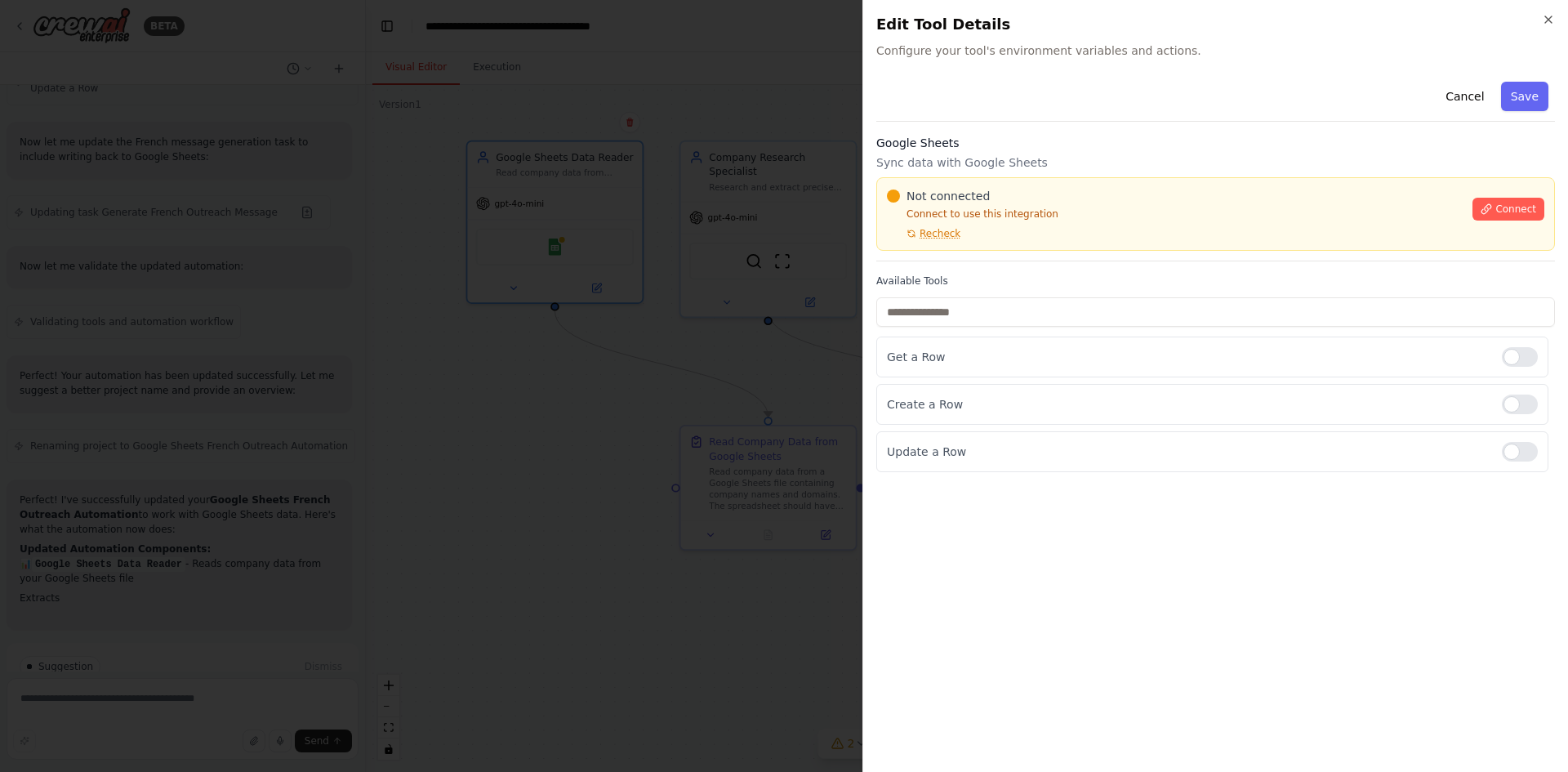
click at [1475, 200] on div "Not connected Connect to use this integration Recheck Connect" at bounding box center [1215, 214] width 657 height 52
click at [1490, 201] on button "Connect" at bounding box center [1508, 208] width 72 height 23
